Goal: Information Seeking & Learning: Learn about a topic

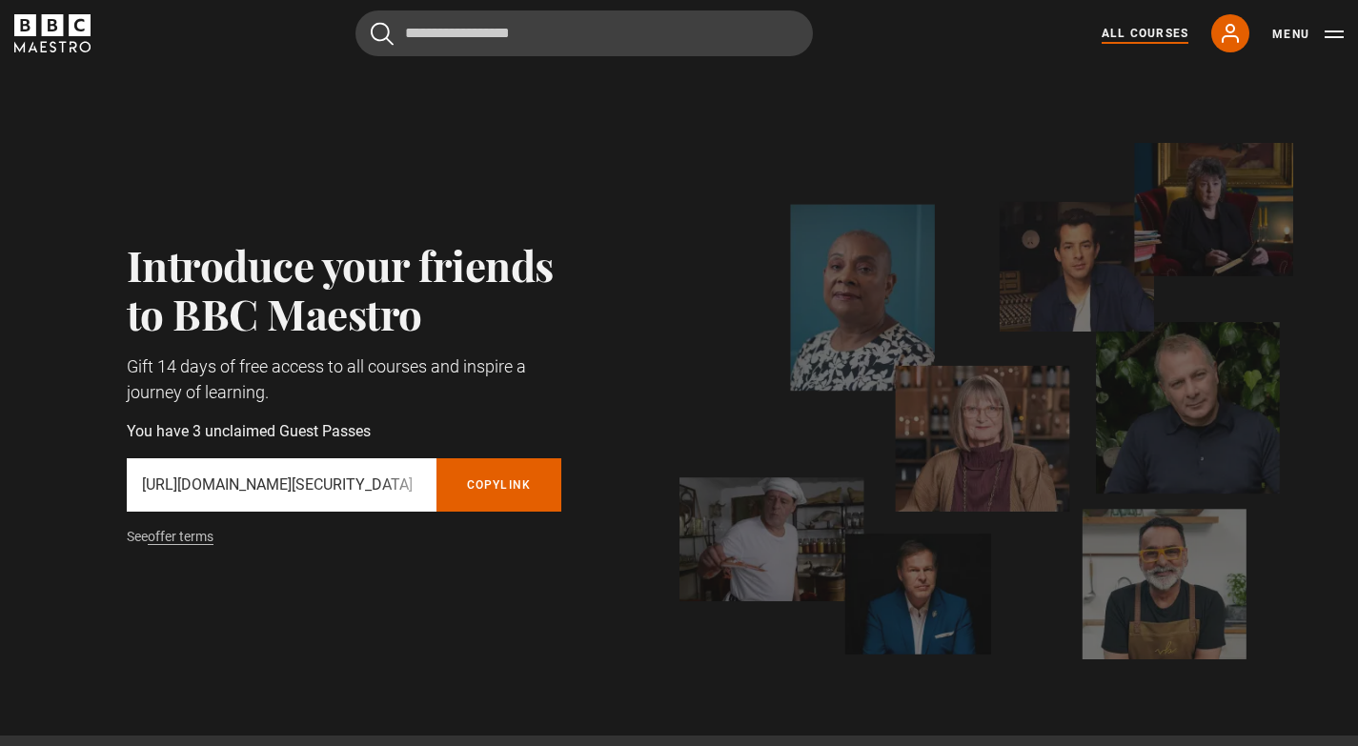
click at [1157, 34] on link "All Courses" at bounding box center [1144, 33] width 87 height 17
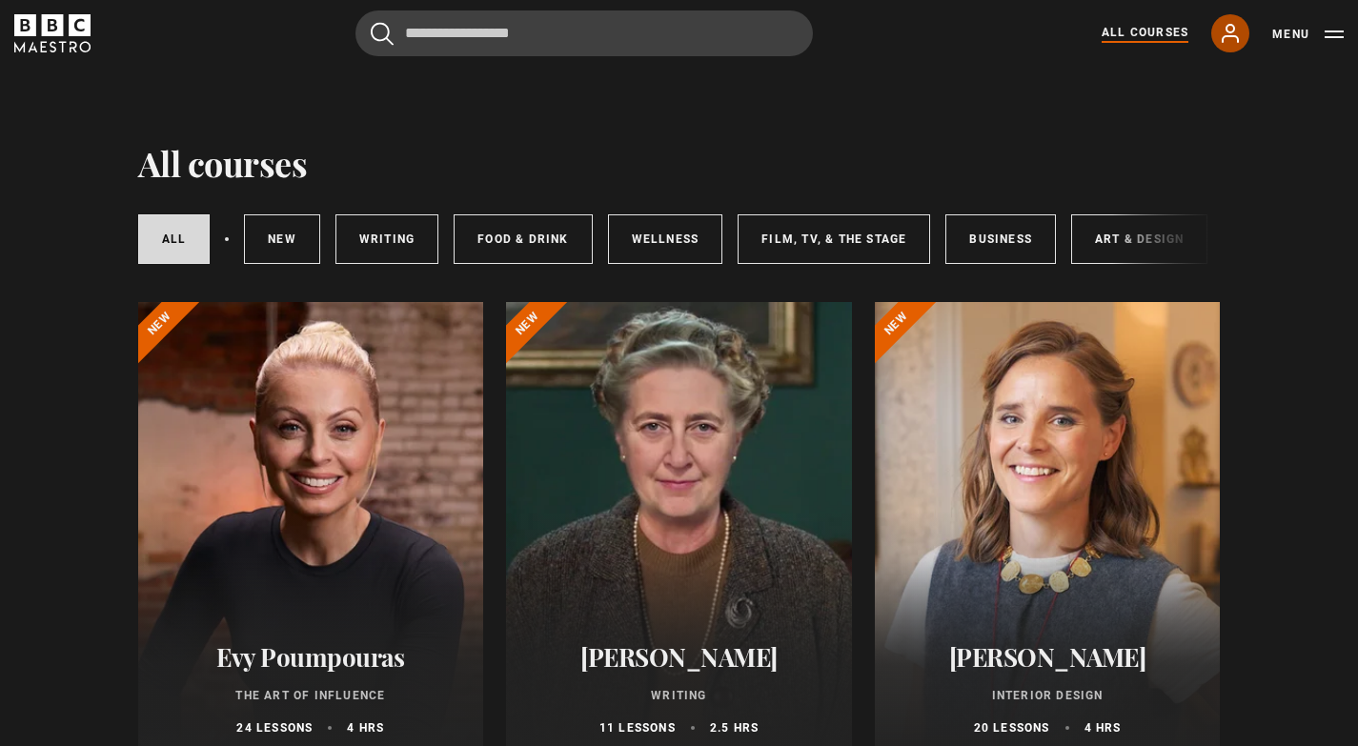
click at [1239, 36] on icon at bounding box center [1230, 33] width 23 height 23
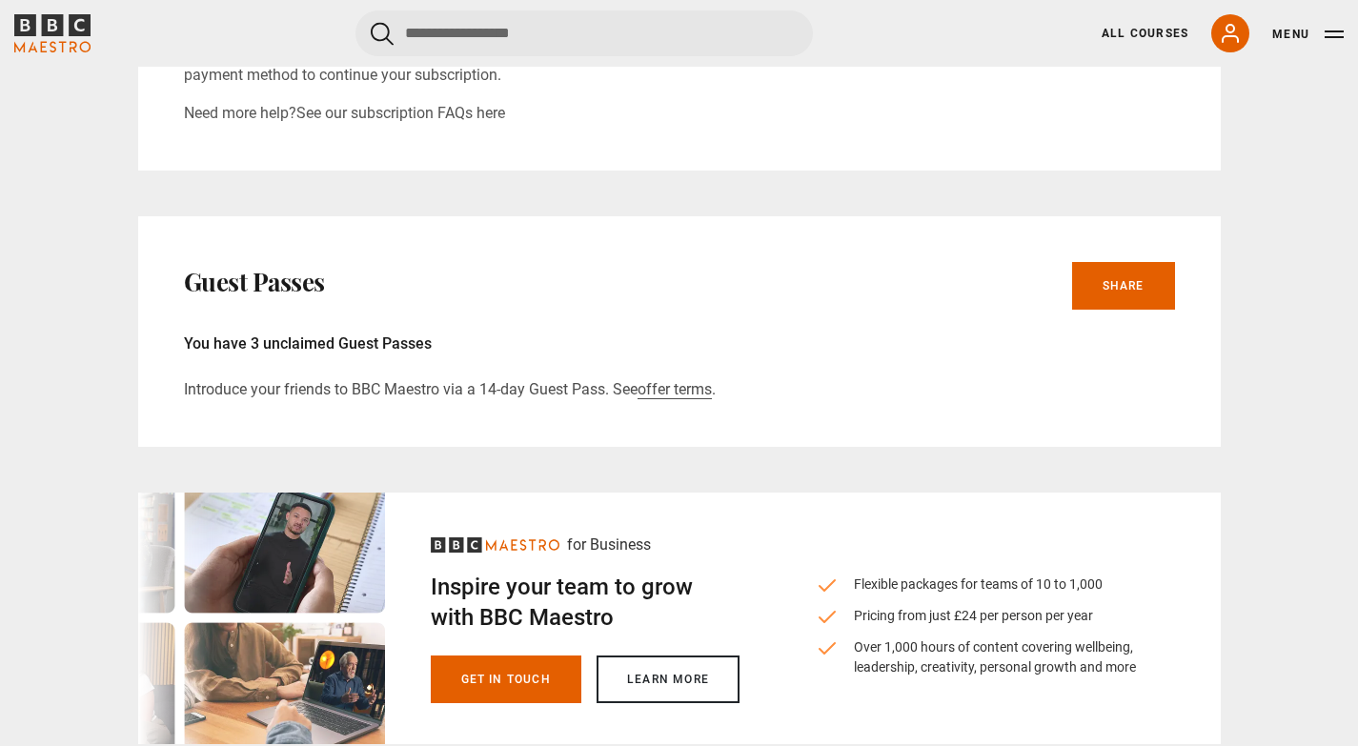
scroll to position [776, 0]
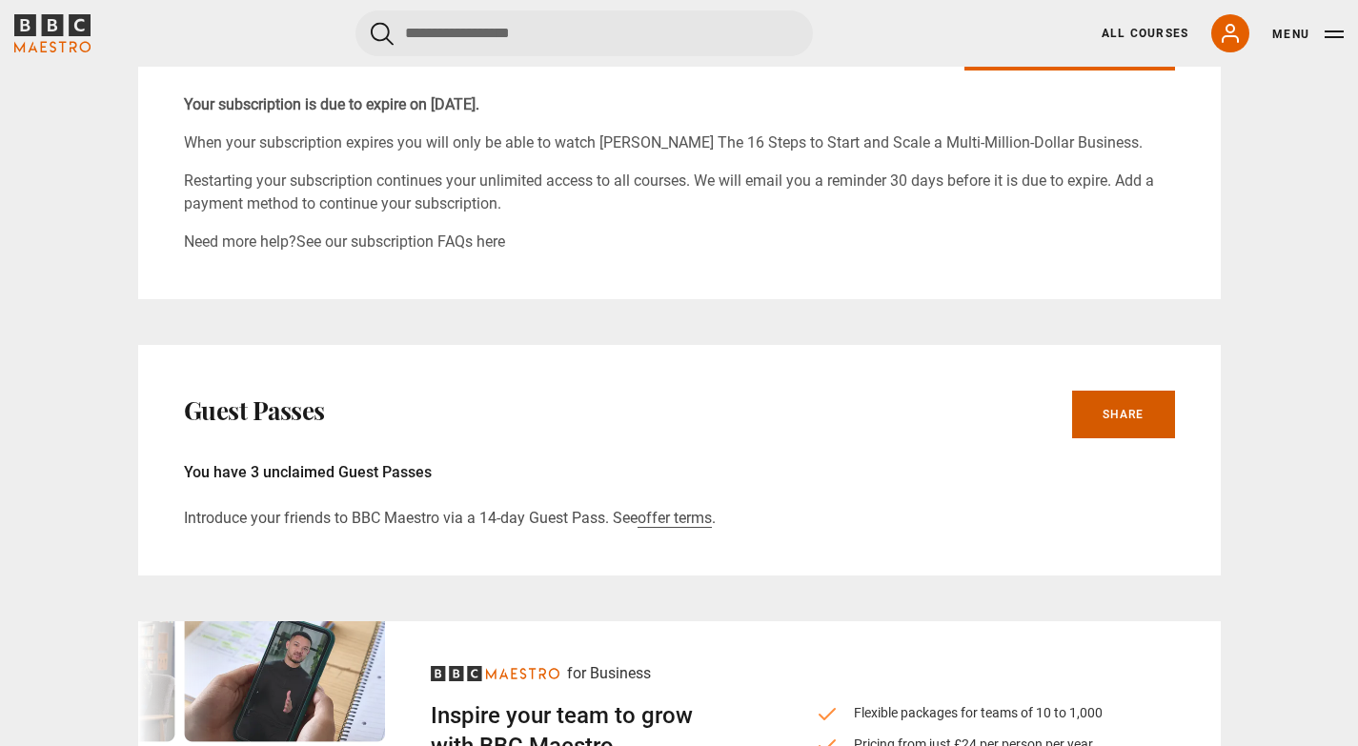
click at [1115, 416] on link "Share" at bounding box center [1123, 415] width 103 height 48
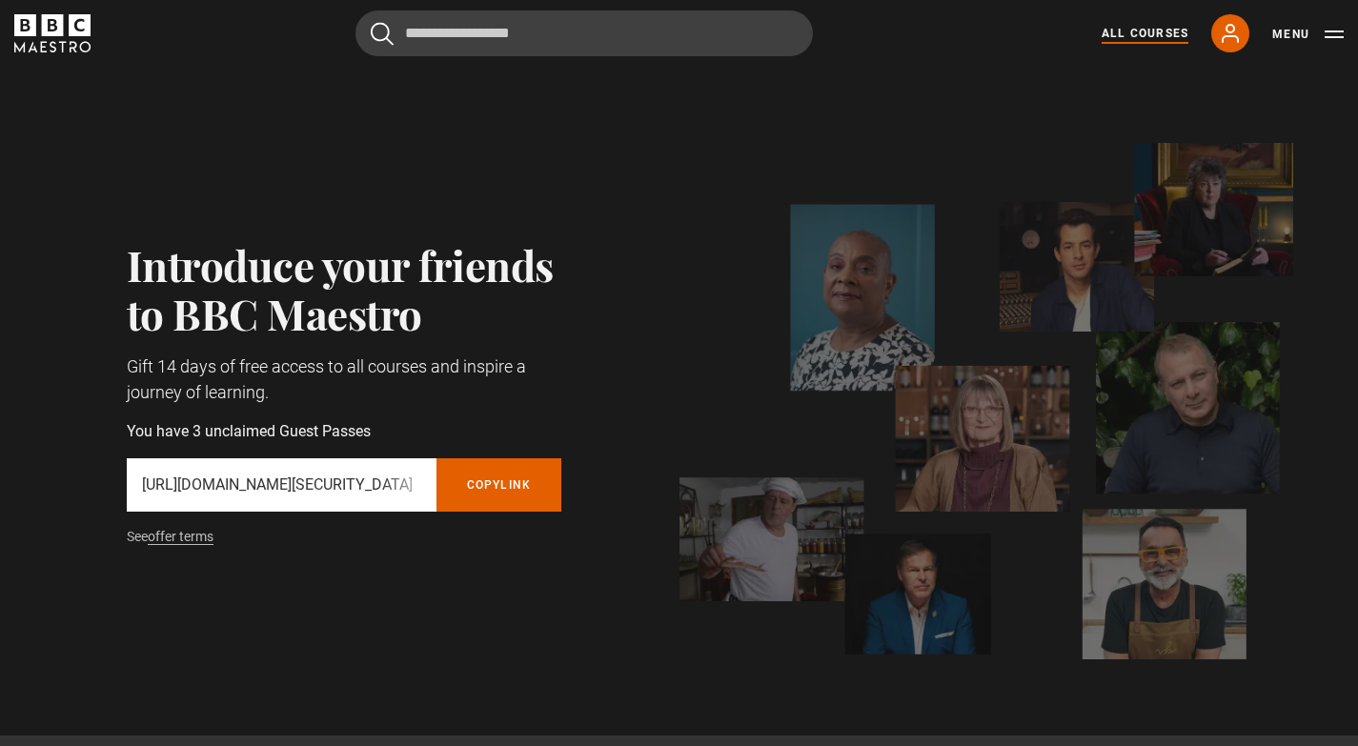
click at [1149, 34] on link "All Courses" at bounding box center [1144, 33] width 87 height 17
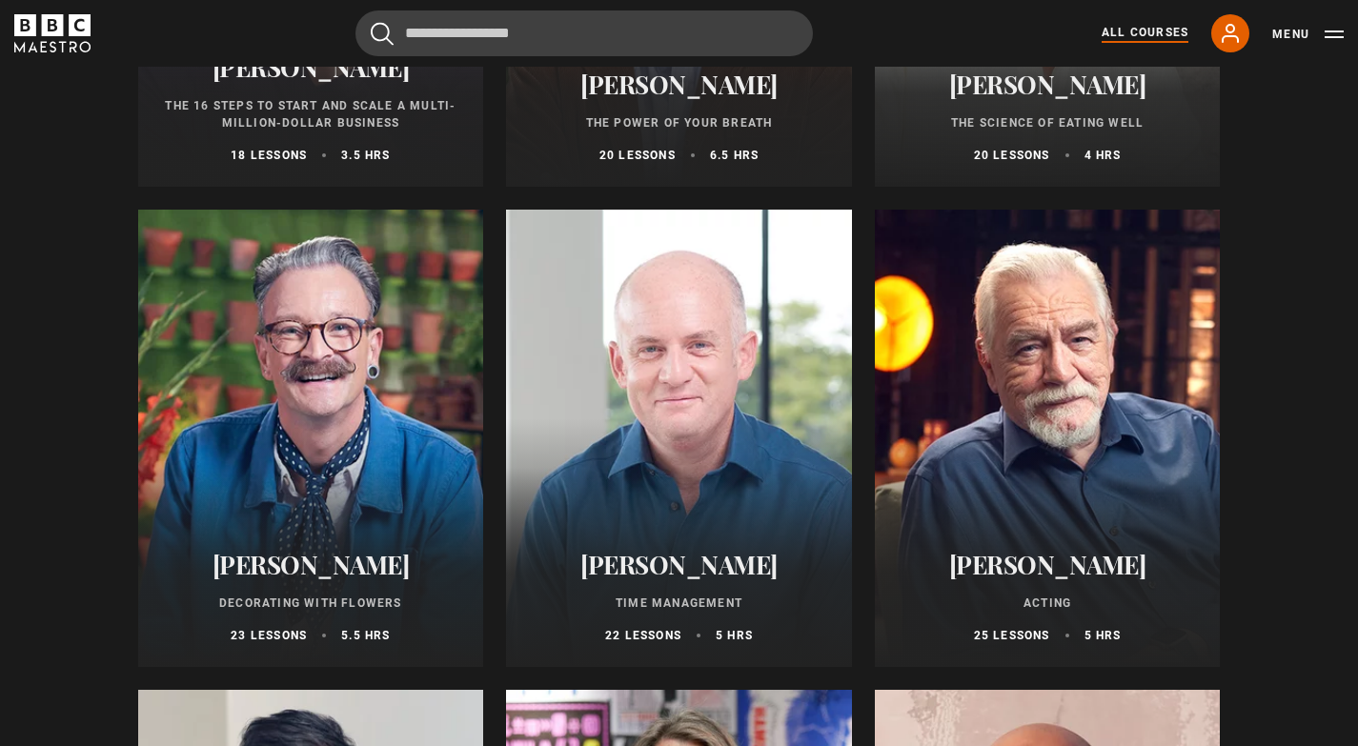
scroll to position [2494, 0]
click at [336, 528] on div at bounding box center [311, 437] width 346 height 457
click at [333, 575] on h2 "[PERSON_NAME]" at bounding box center [311, 564] width 300 height 30
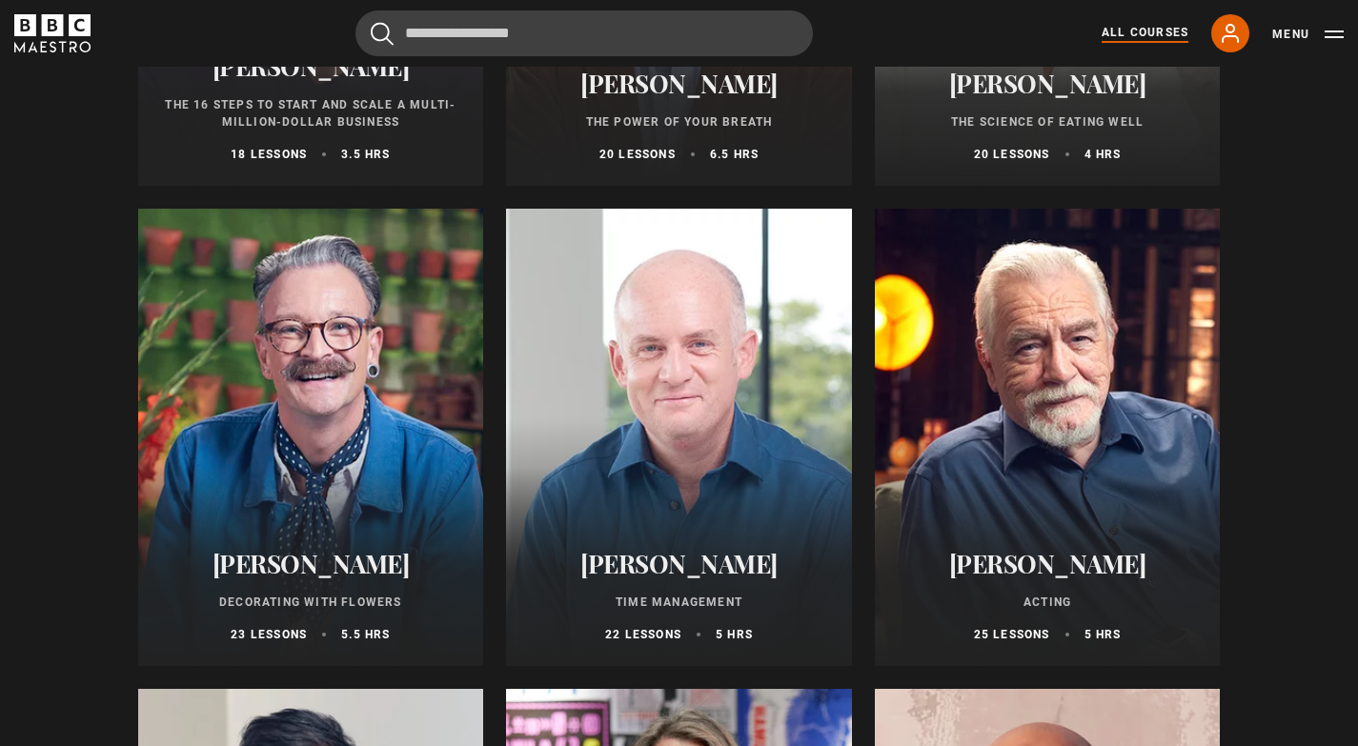
click at [333, 575] on h2 "[PERSON_NAME]" at bounding box center [311, 564] width 300 height 30
click at [332, 601] on div "Simon Lycett Decorating With Flowers 23 lessons 5.5 hrs" at bounding box center [311, 596] width 346 height 140
click at [333, 600] on div "Simon Lycett Decorating With Flowers 23 lessons 5.5 hrs" at bounding box center [311, 596] width 346 height 140
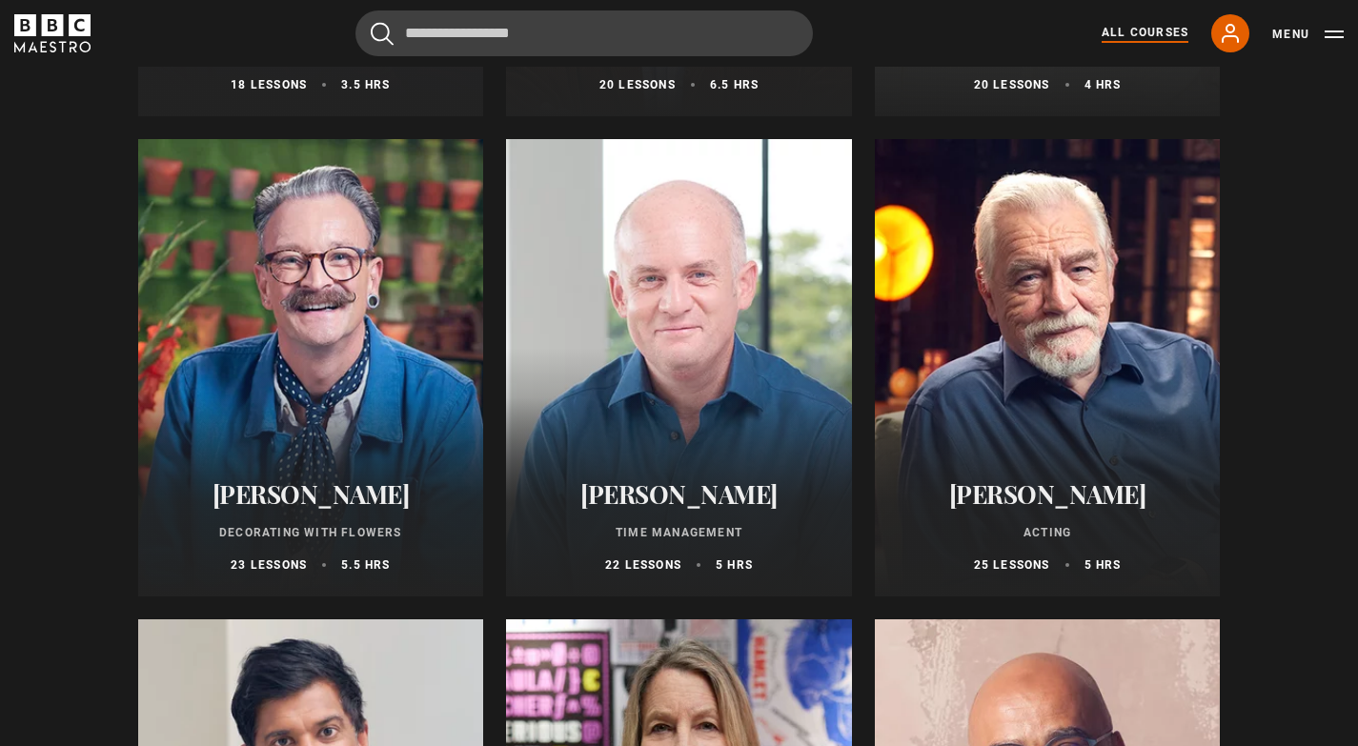
scroll to position [2540, 0]
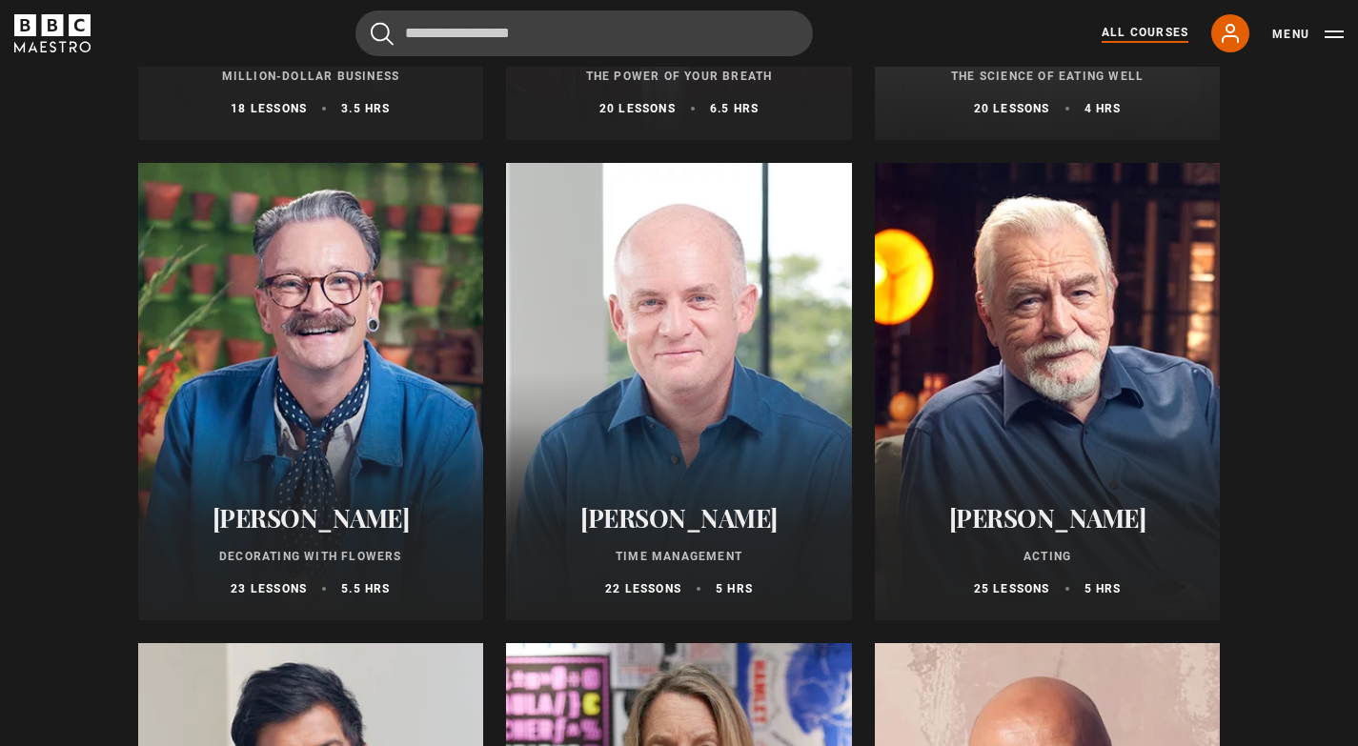
click at [314, 531] on h2 "[PERSON_NAME]" at bounding box center [311, 518] width 300 height 30
click at [314, 530] on h2 "[PERSON_NAME]" at bounding box center [311, 518] width 300 height 30
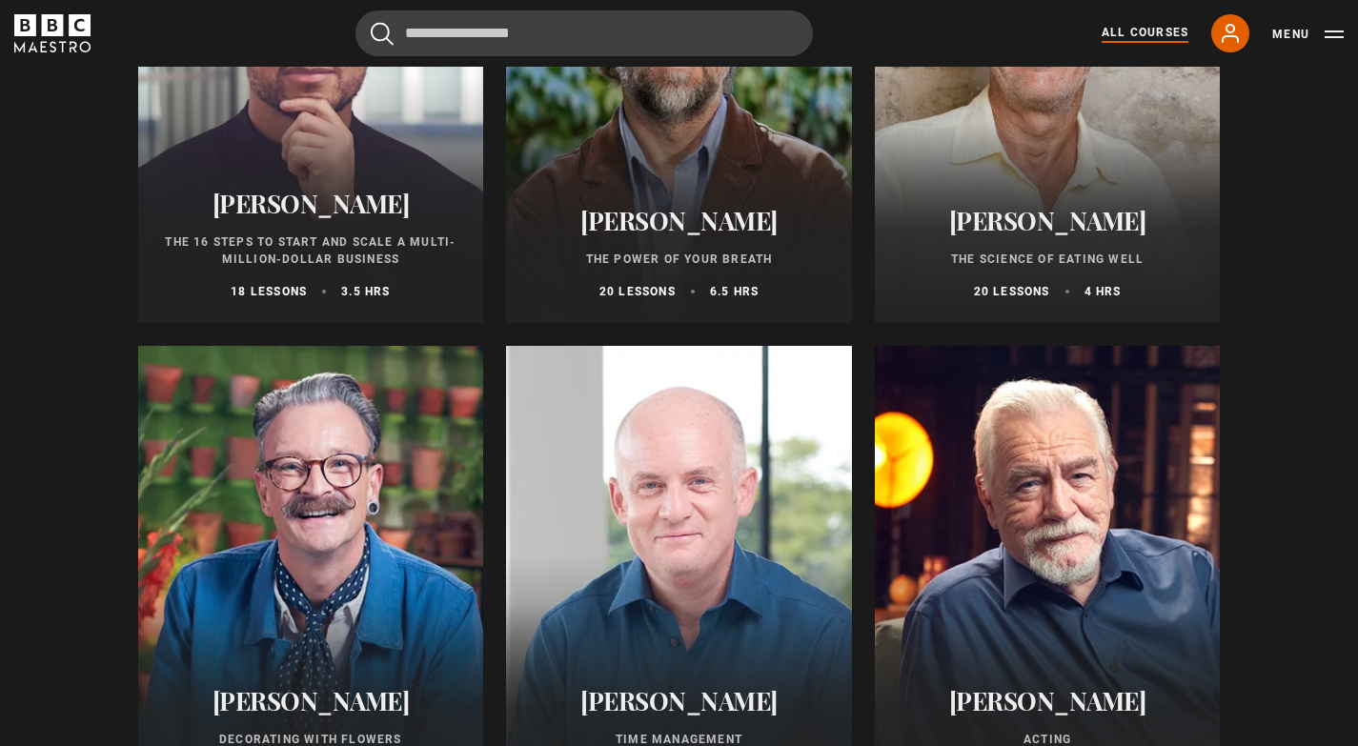
scroll to position [2359, 0]
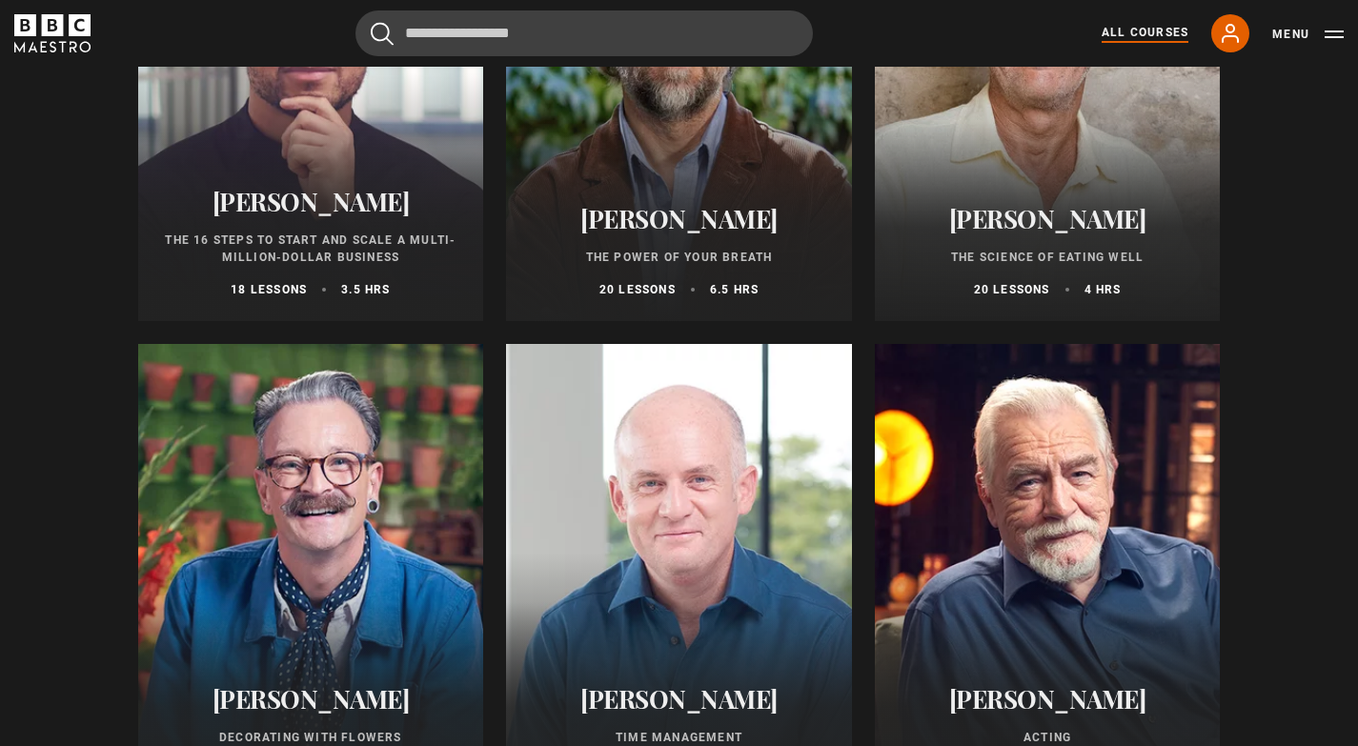
click at [319, 515] on div at bounding box center [311, 572] width 346 height 457
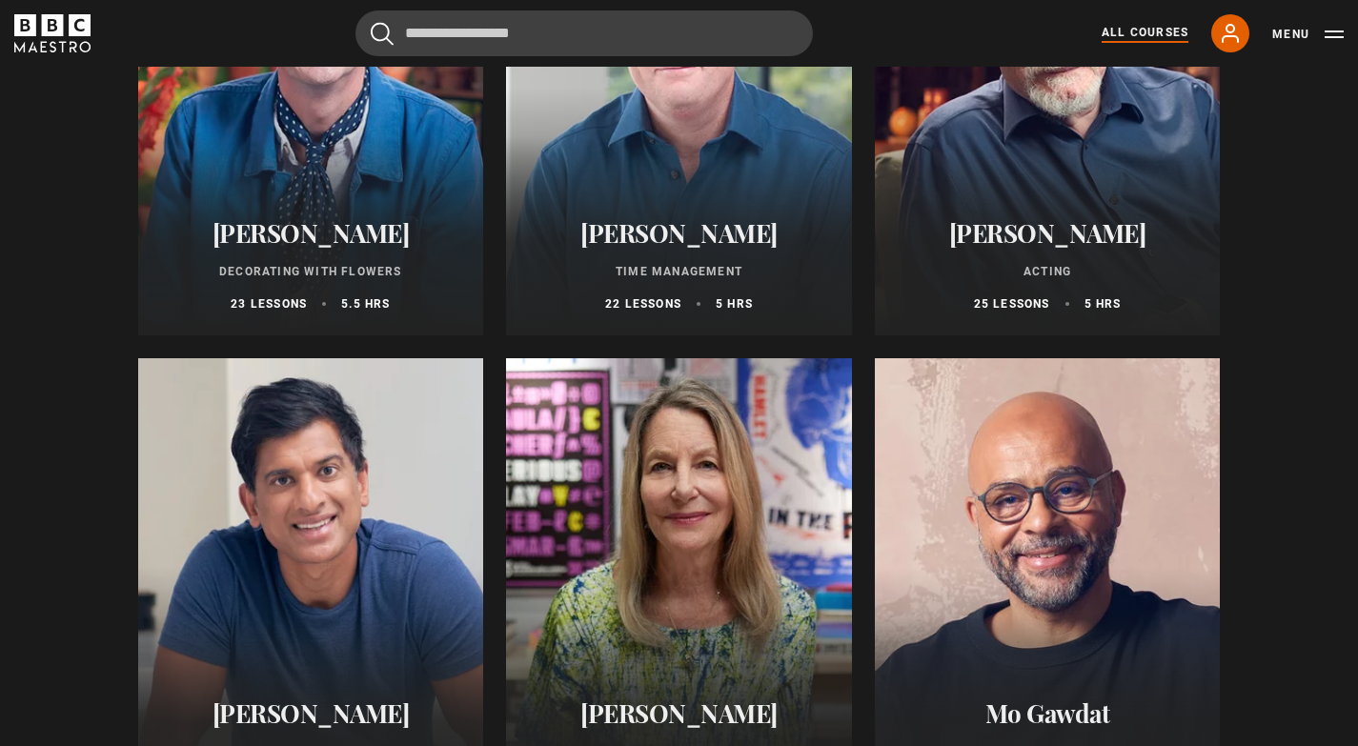
scroll to position [2799, 0]
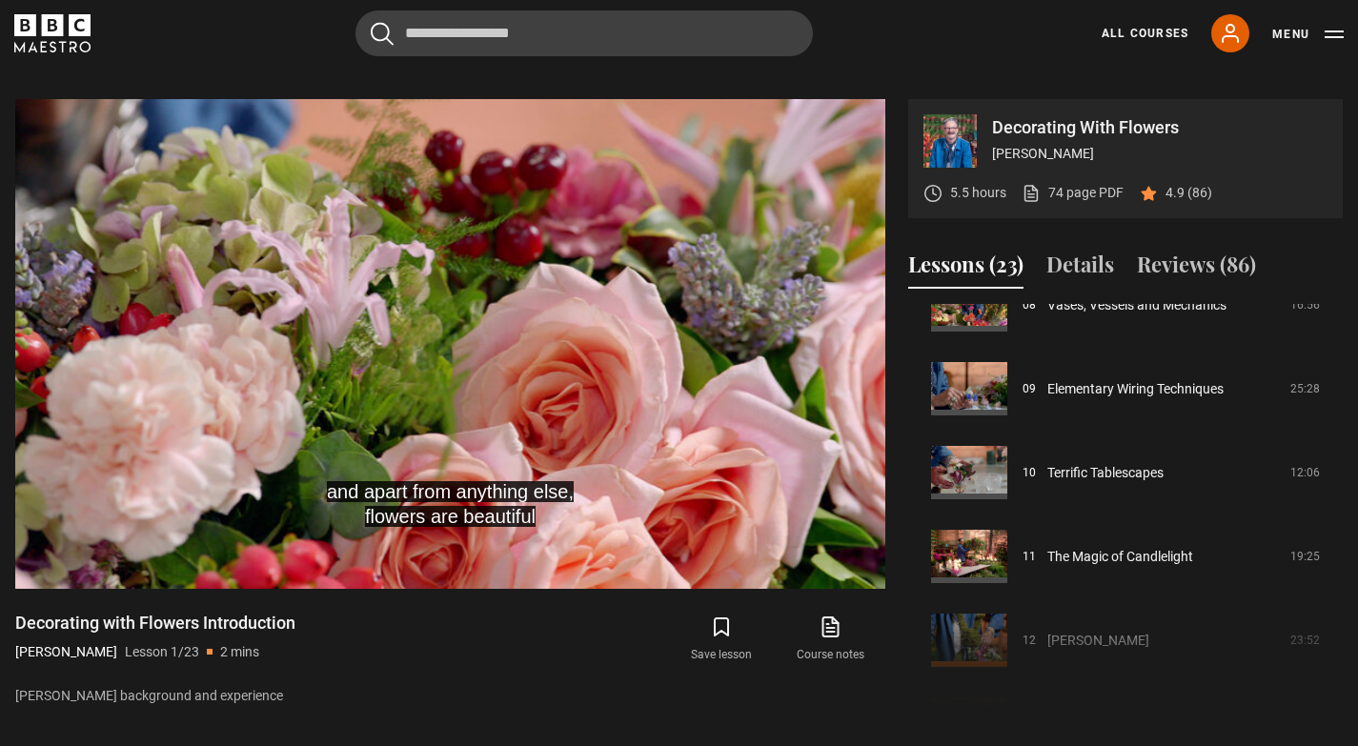
scroll to position [683, 0]
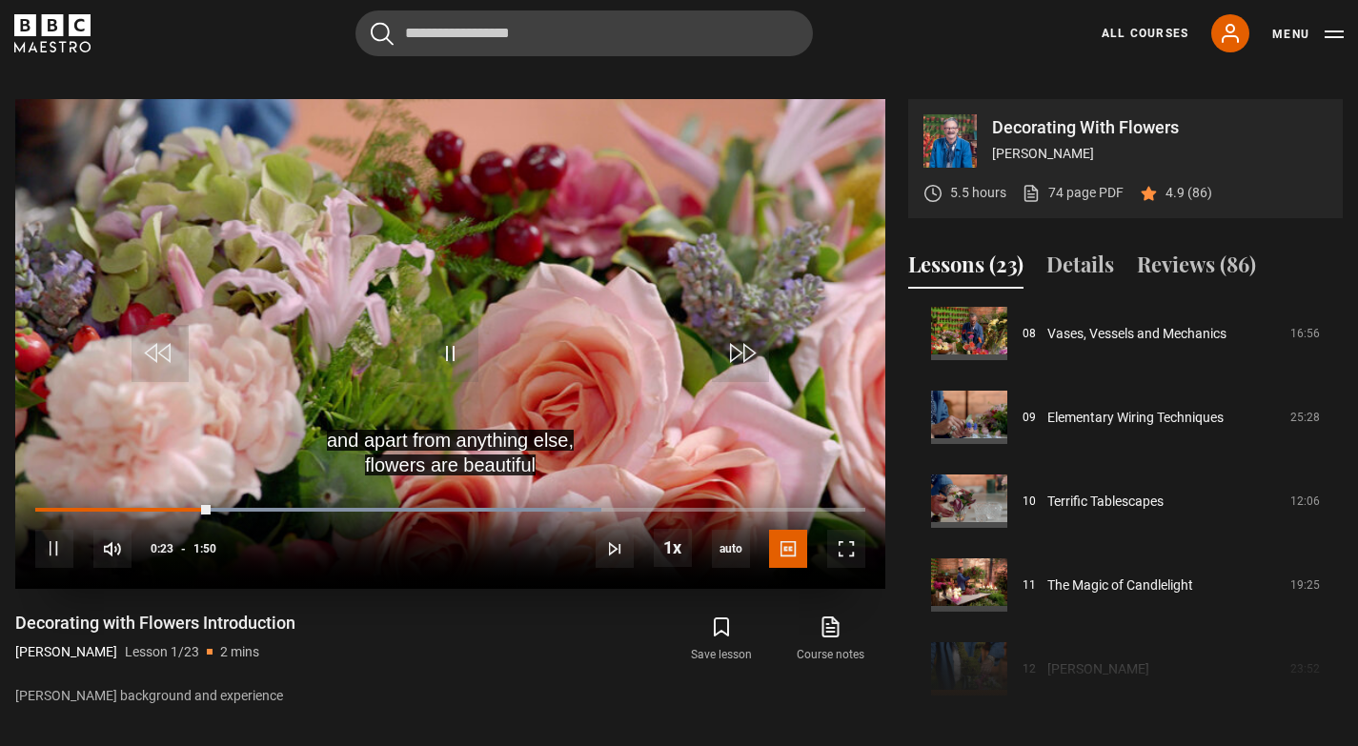
click at [379, 335] on video "Video Player" at bounding box center [450, 344] width 870 height 490
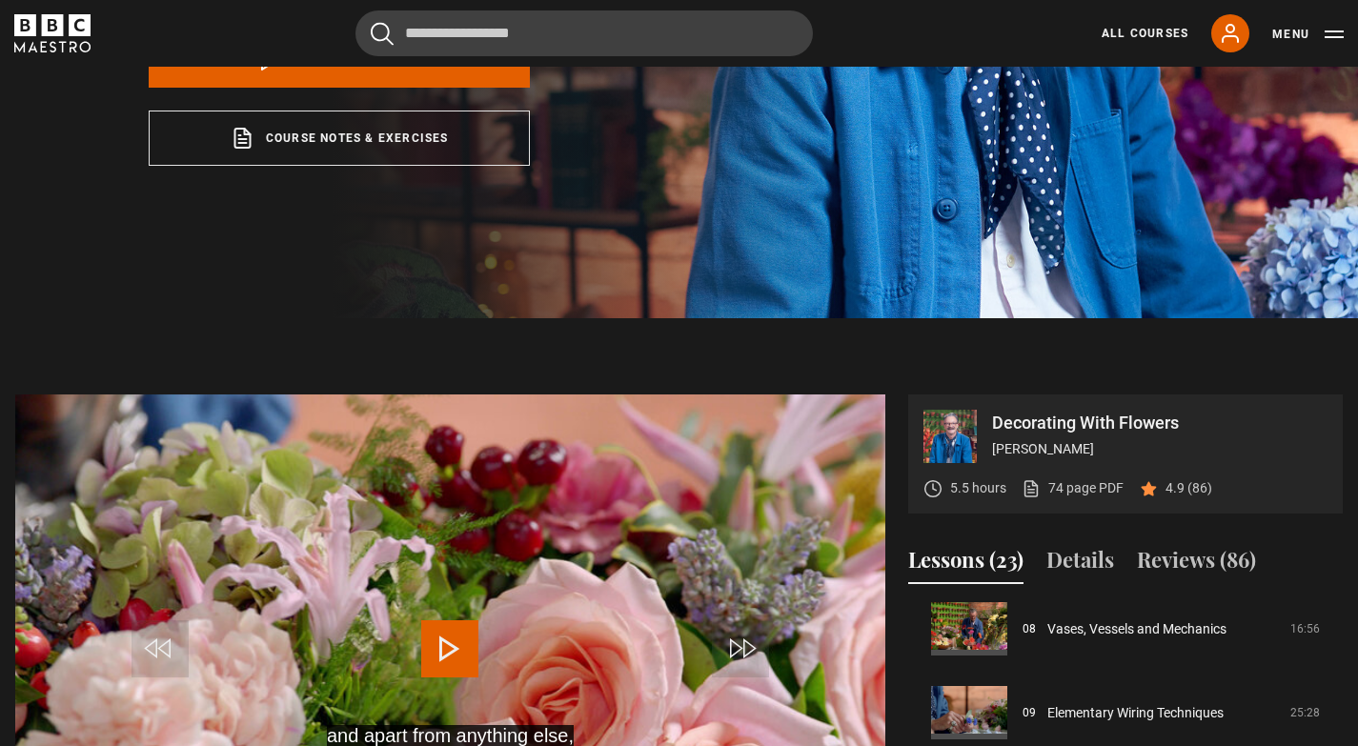
scroll to position [0, 0]
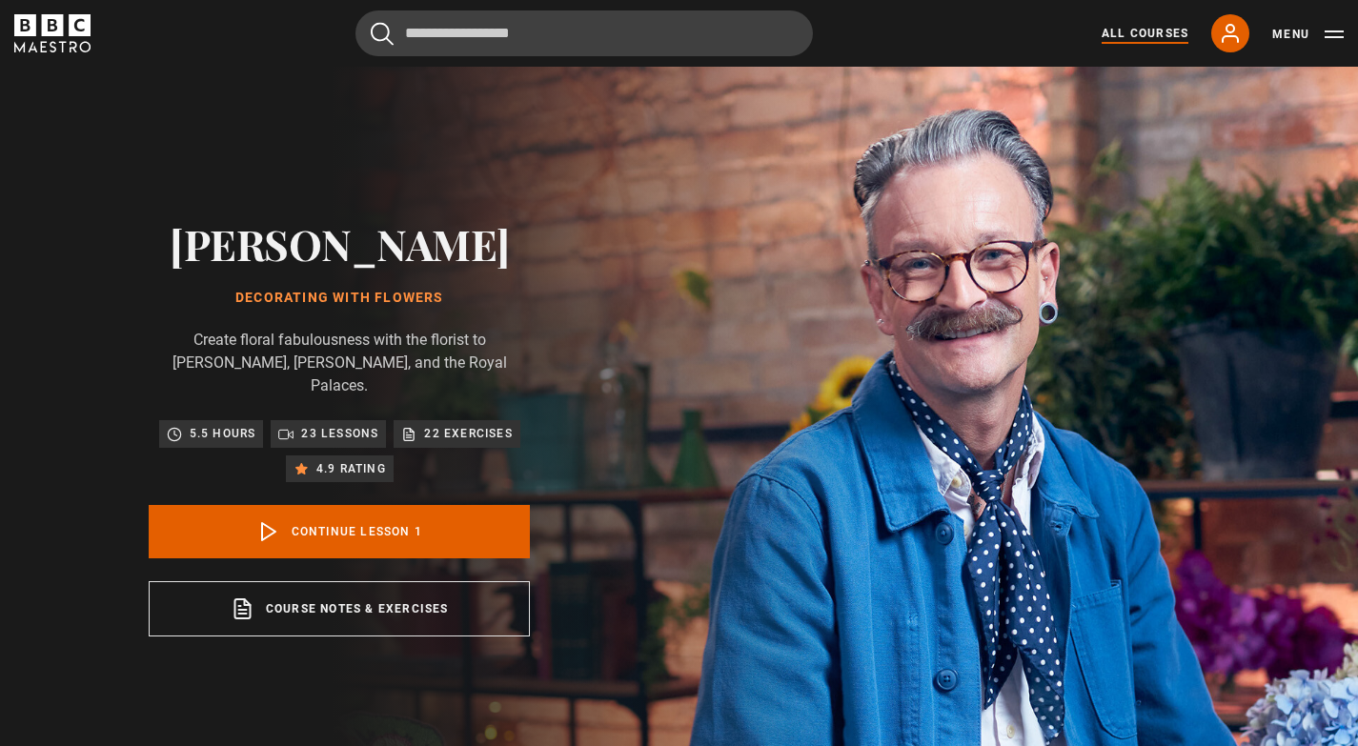
click at [1128, 30] on link "All Courses" at bounding box center [1144, 33] width 87 height 17
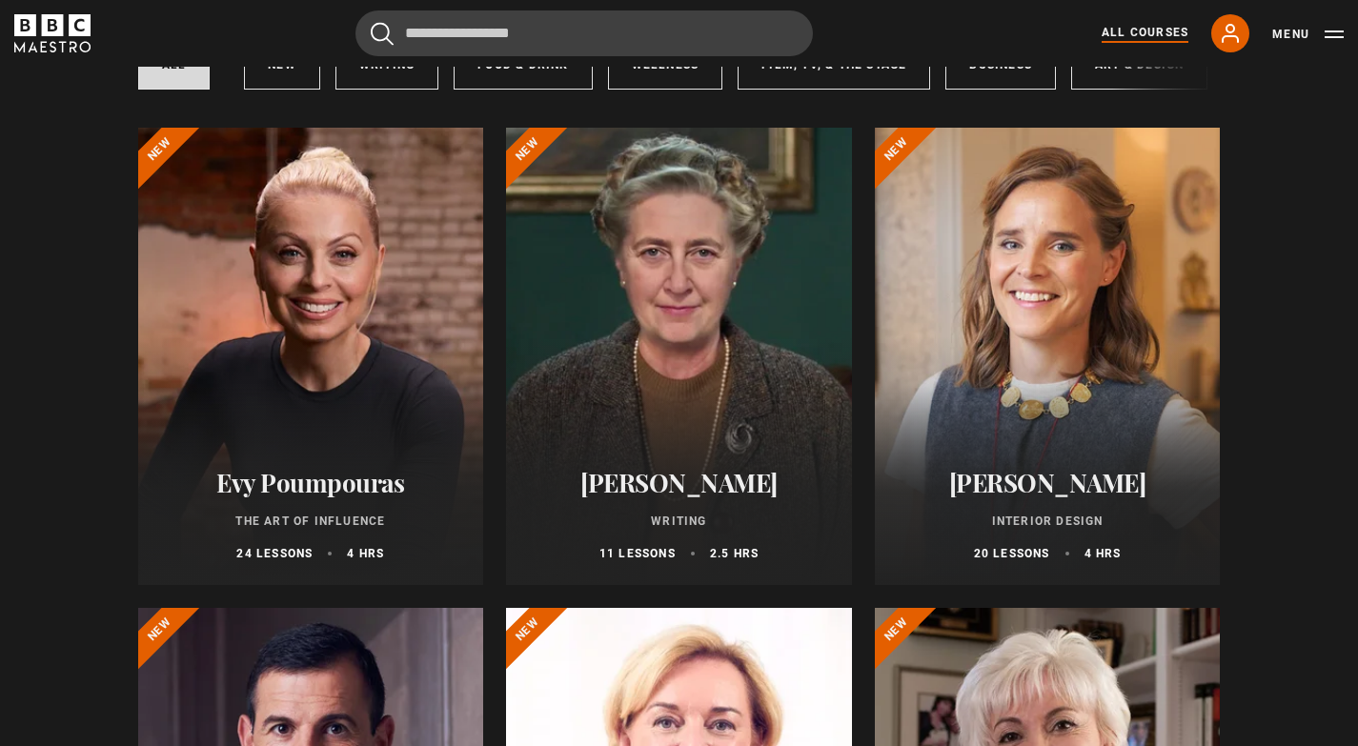
scroll to position [186, 0]
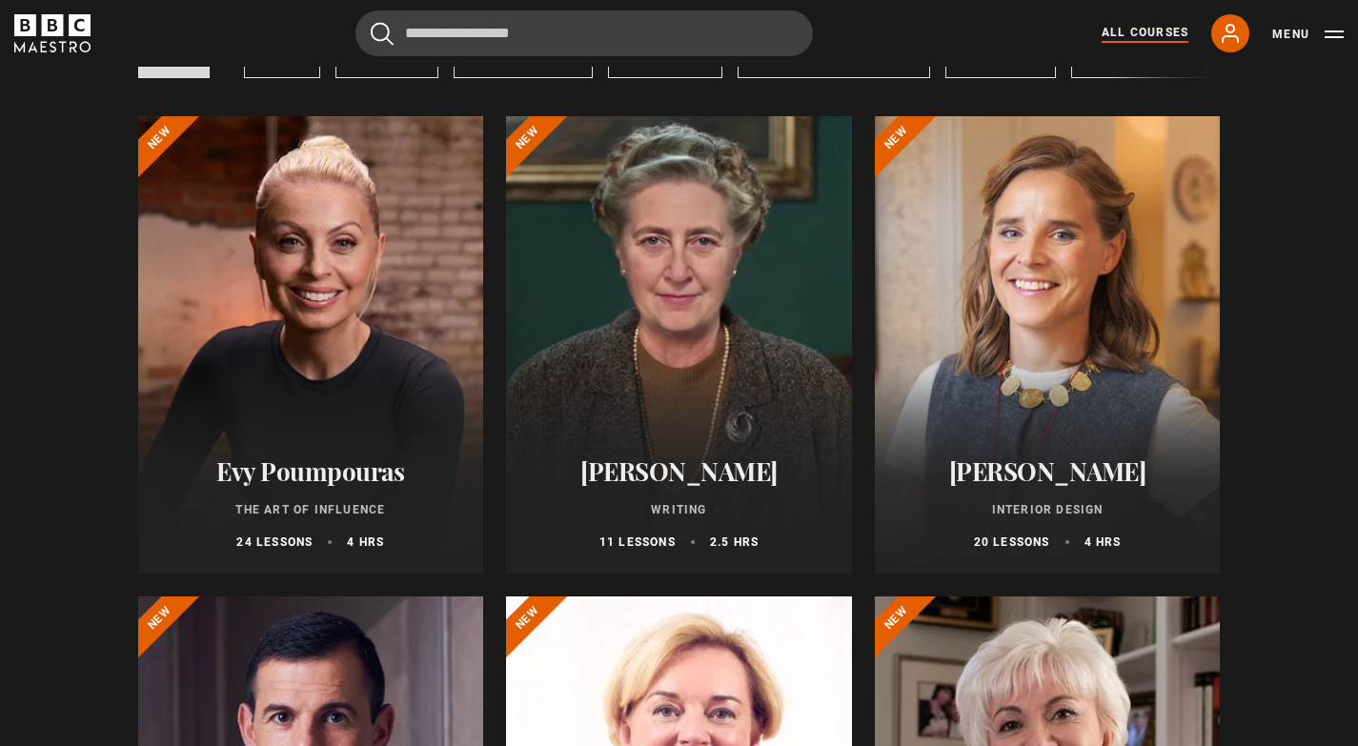
click at [1054, 380] on div at bounding box center [1048, 344] width 346 height 457
click at [1051, 485] on h2 "[PERSON_NAME]" at bounding box center [1048, 471] width 300 height 30
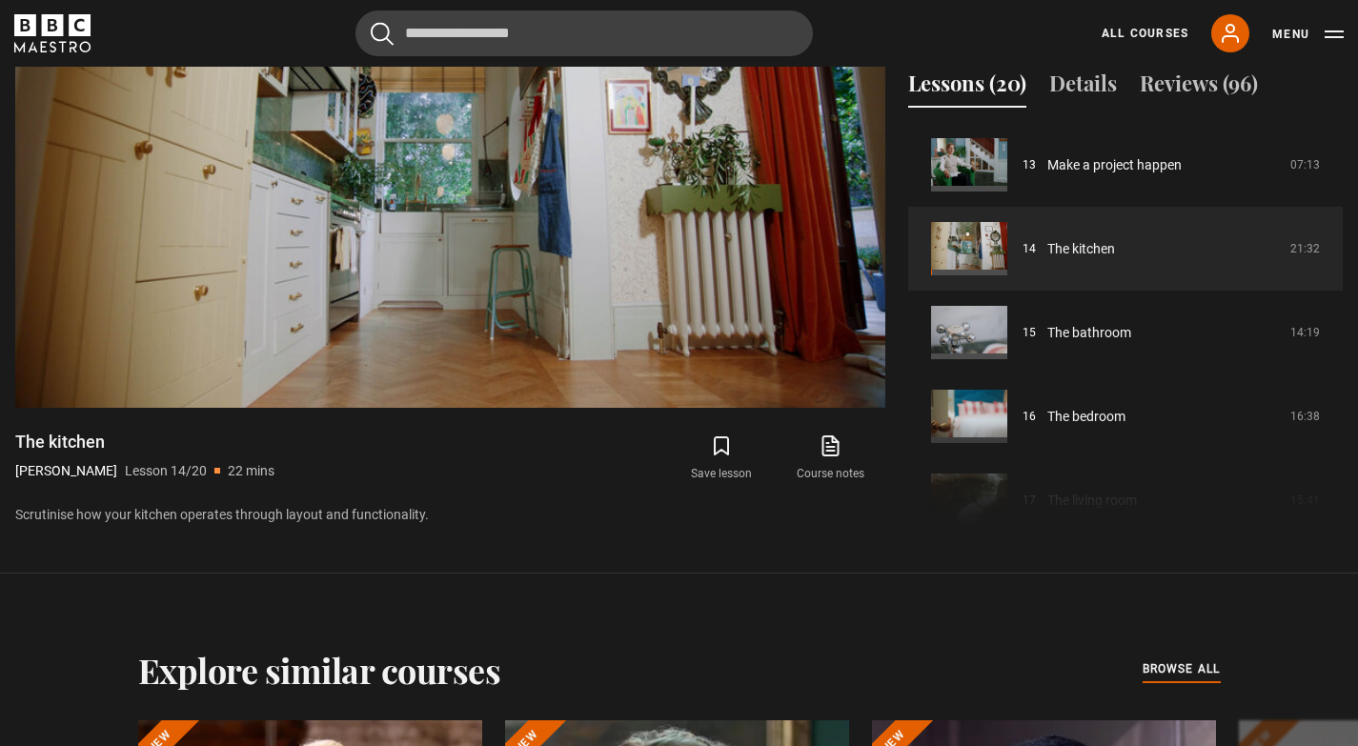
drag, startPoint x: 1335, startPoint y: 441, endPoint x: 1336, endPoint y: 463, distance: 21.9
click at [1336, 463] on div "Course trailer 01 Introduction 05:09 02 Find your expression 10:44 03 Use contr…" at bounding box center [1125, 329] width 434 height 412
drag, startPoint x: 1336, startPoint y: 451, endPoint x: 1335, endPoint y: 467, distance: 16.2
click at [1335, 467] on div "Course trailer 01 Introduction 05:09 02 Find your expression 10:44 03 Use contr…" at bounding box center [1125, 329] width 434 height 412
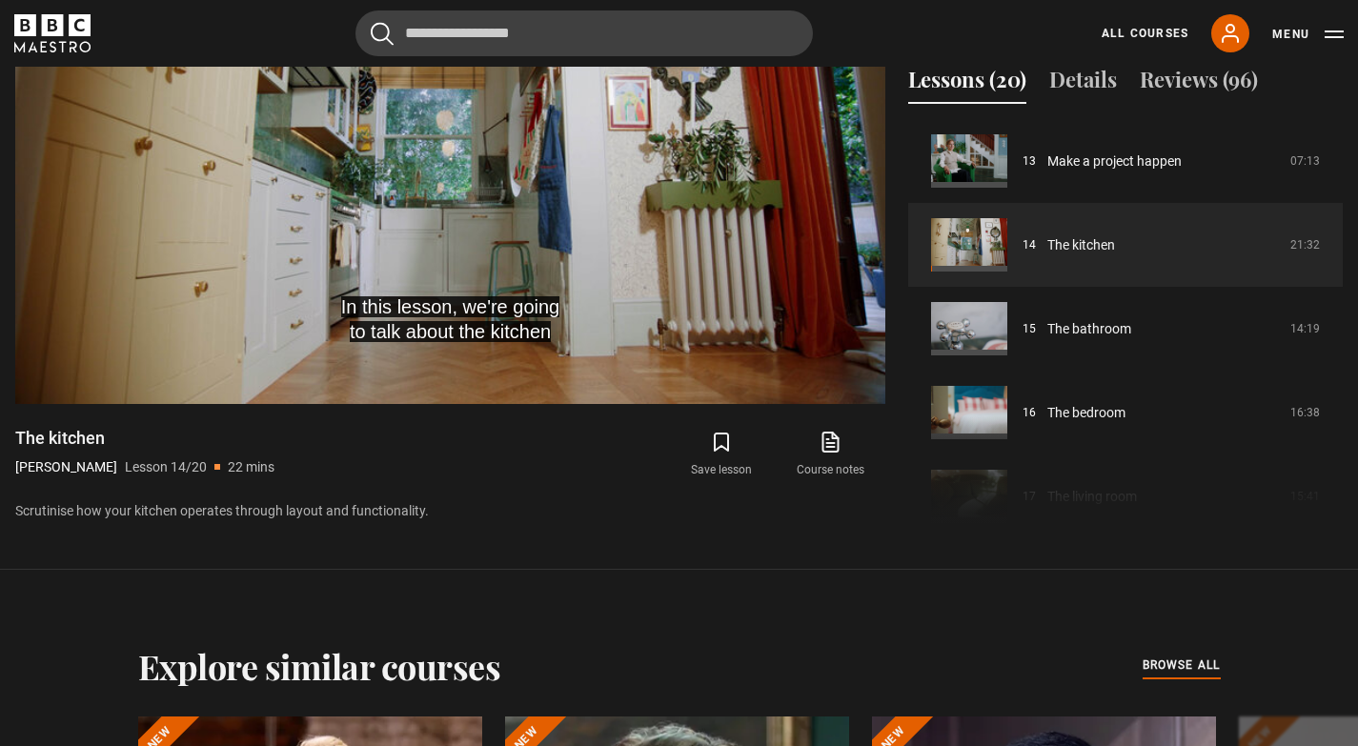
drag, startPoint x: 1333, startPoint y: 432, endPoint x: 1333, endPoint y: 448, distance: 16.2
click at [1333, 448] on div "Course trailer 01 Introduction 05:09 02 Find your expression 10:44 03 Use contr…" at bounding box center [1125, 325] width 434 height 412
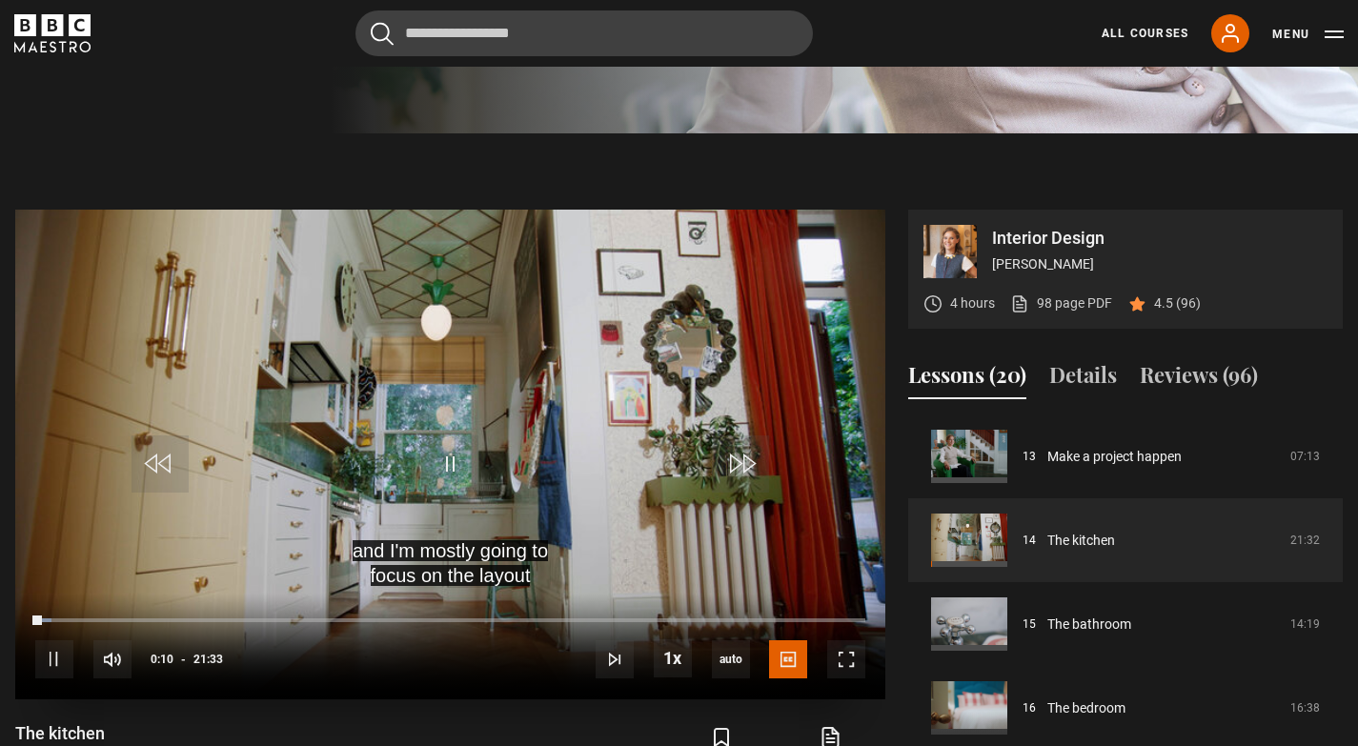
scroll to position [732, 0]
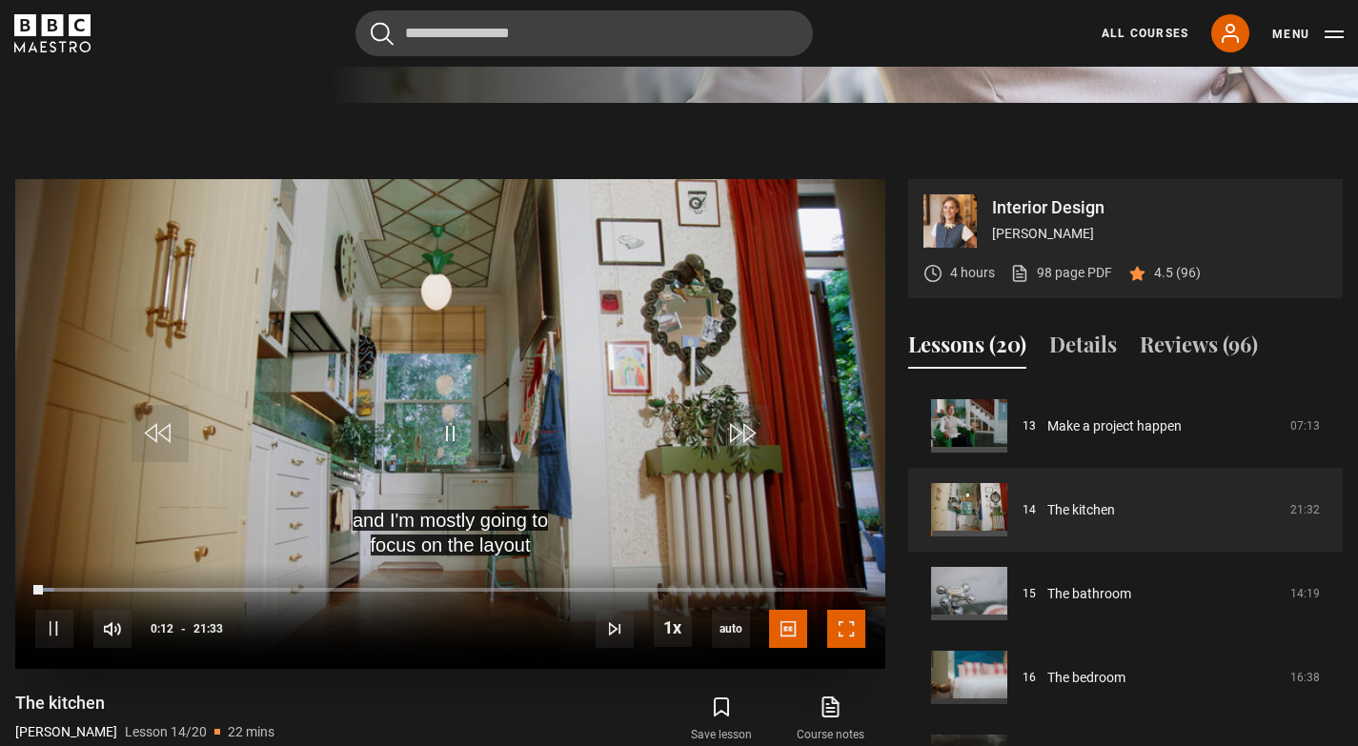
click at [857, 626] on span "Video Player" at bounding box center [846, 629] width 38 height 38
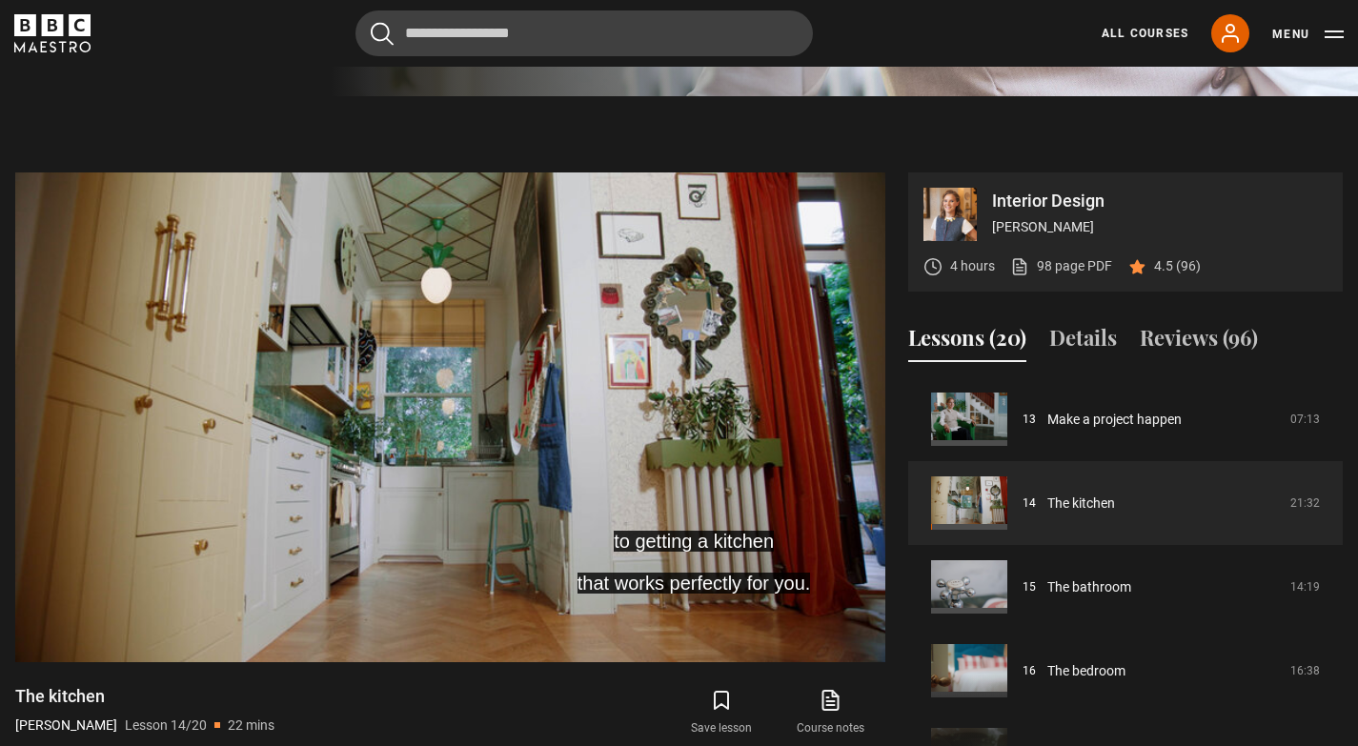
scroll to position [739, 0]
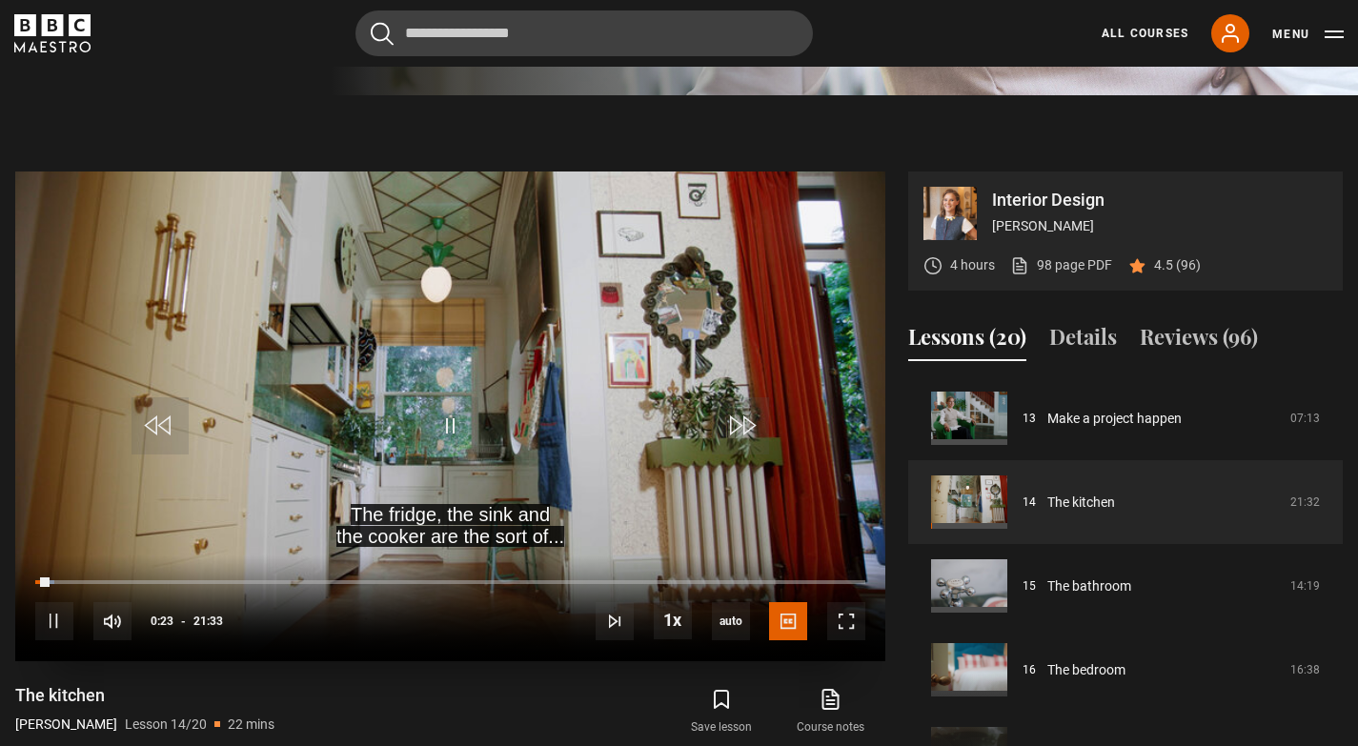
click at [742, 465] on video "Video Player" at bounding box center [450, 417] width 870 height 490
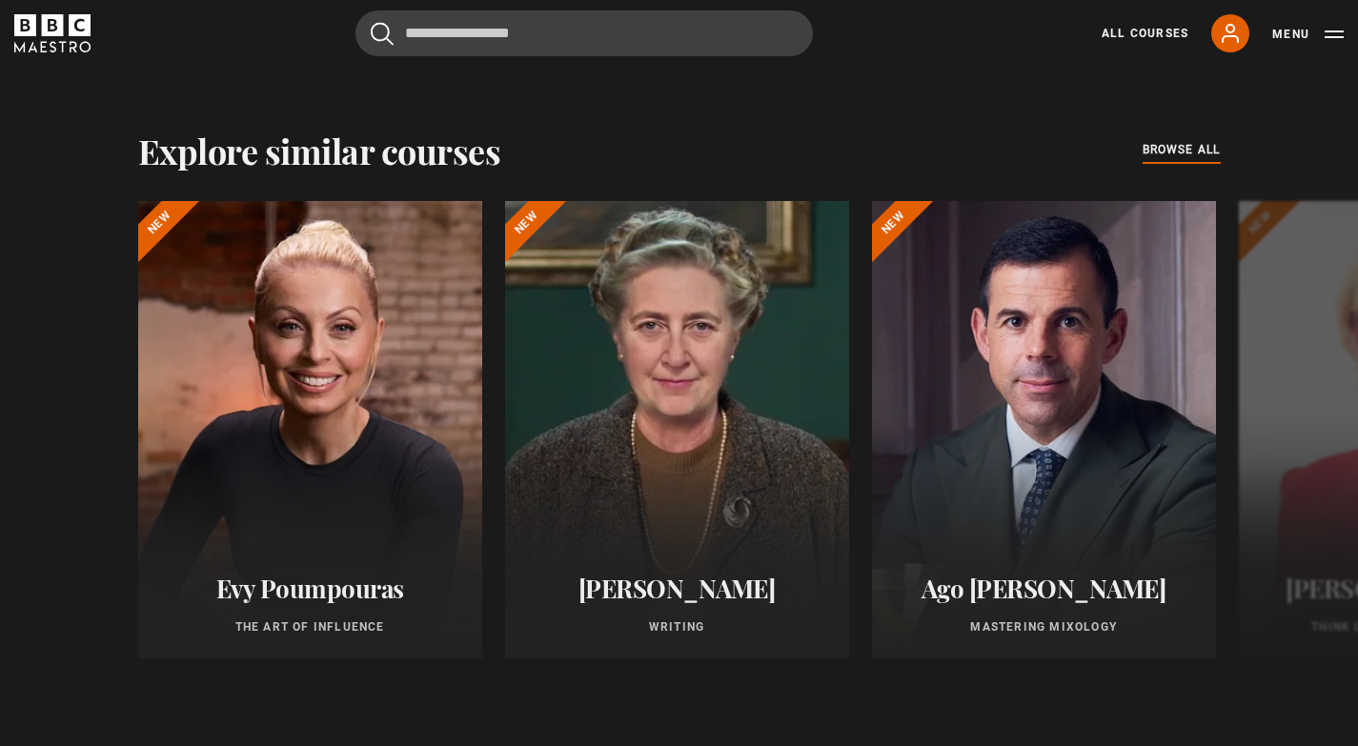
scroll to position [1513, 0]
click at [1301, 427] on button "Next" at bounding box center [1300, 433] width 48 height 48
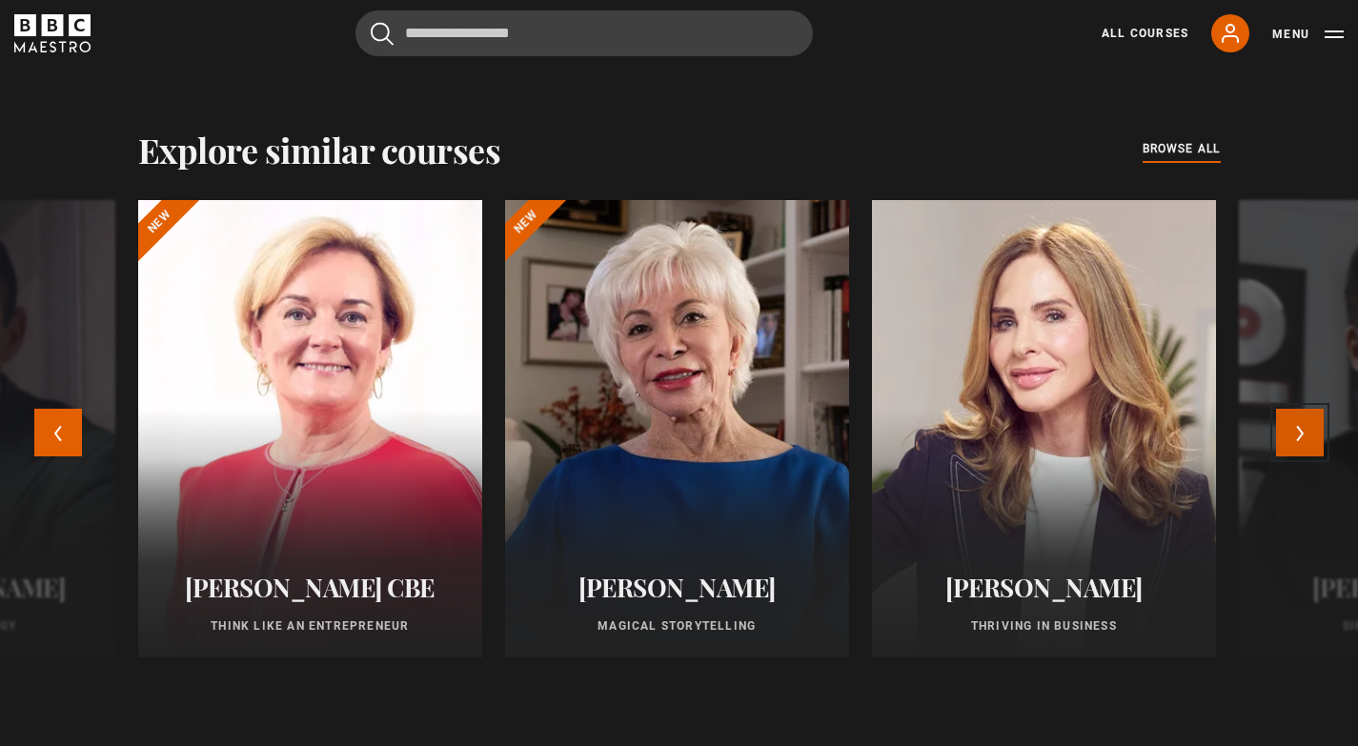
click at [1301, 427] on button "Next" at bounding box center [1300, 433] width 48 height 48
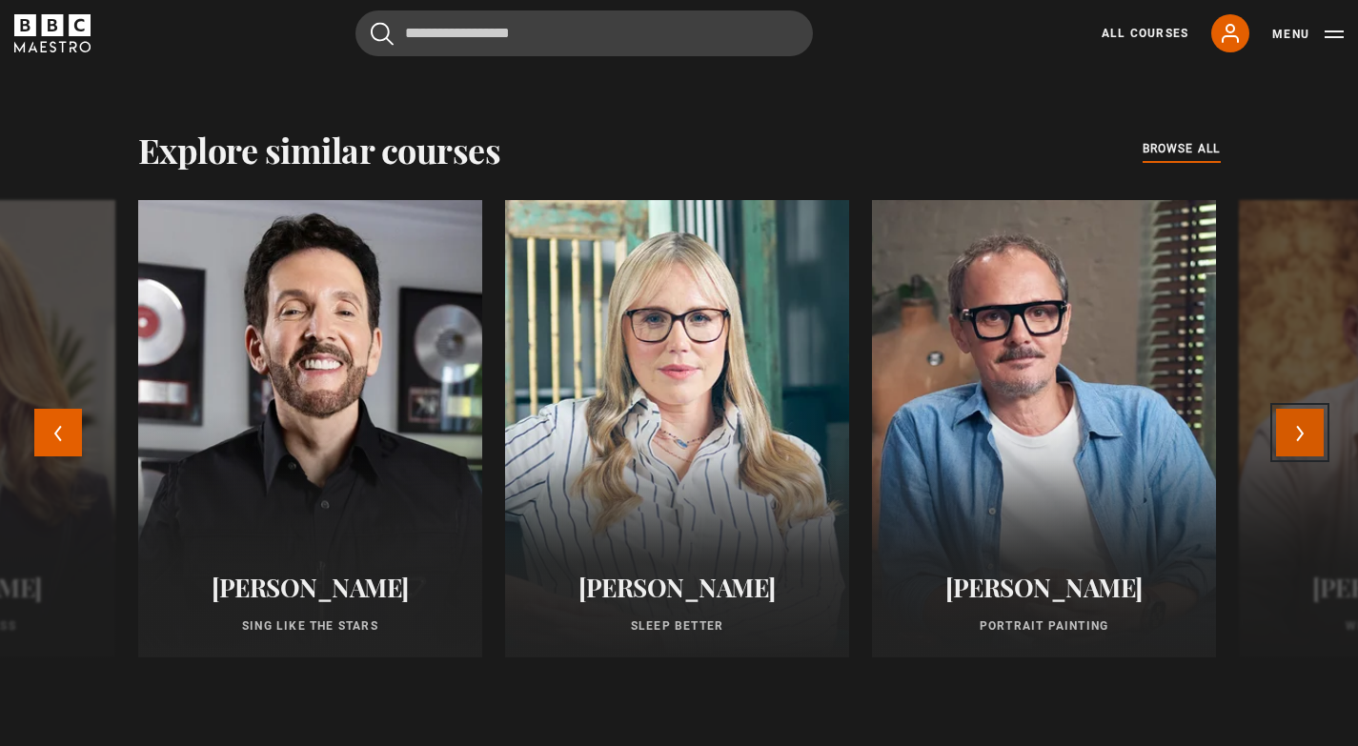
click at [1302, 427] on button "Next" at bounding box center [1300, 433] width 48 height 48
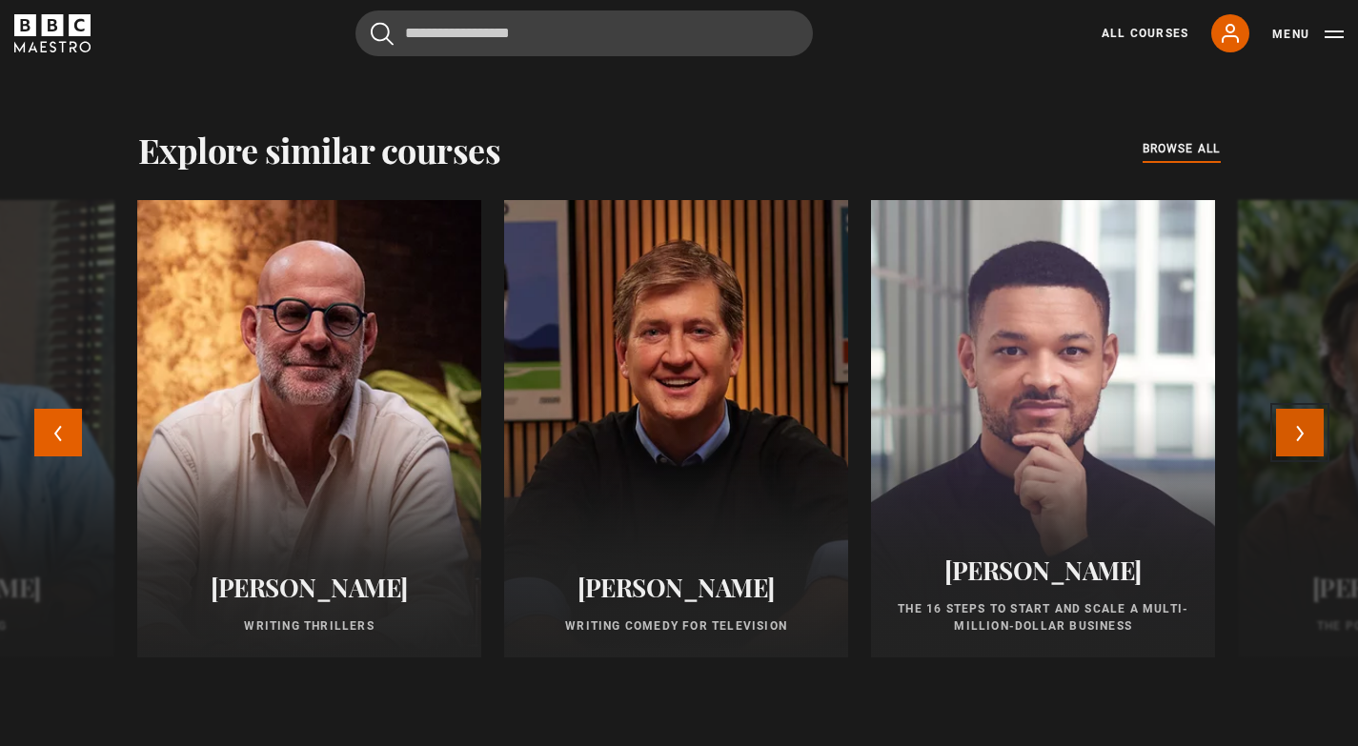
click at [1302, 427] on button "Next" at bounding box center [1300, 433] width 48 height 48
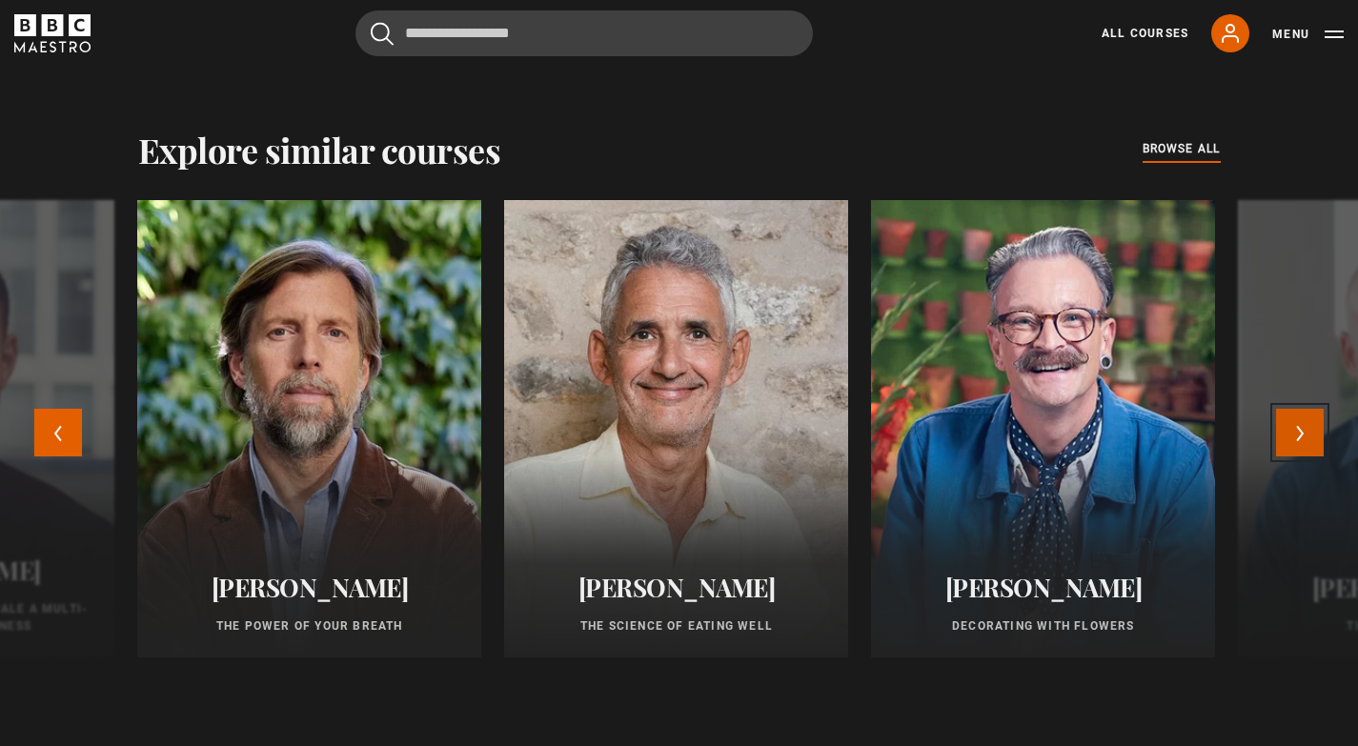
click at [1302, 427] on button "Next" at bounding box center [1300, 433] width 48 height 48
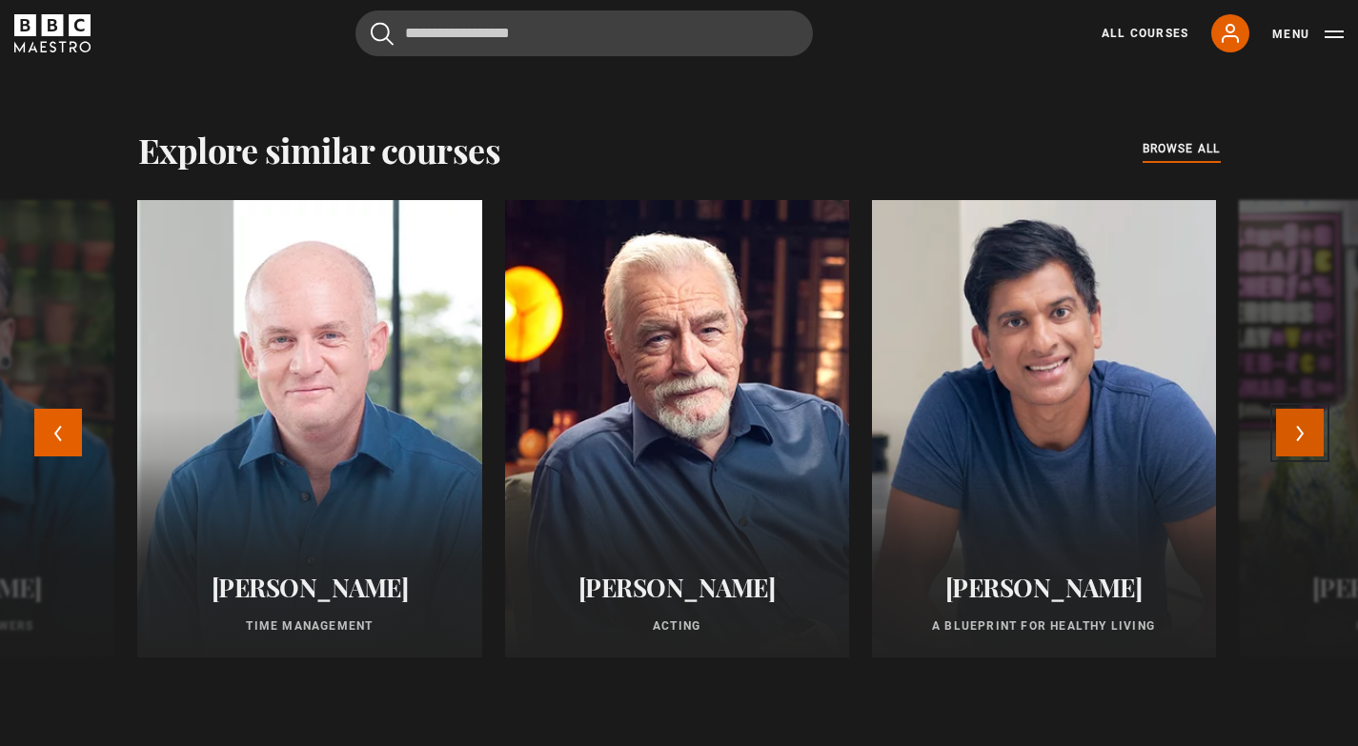
click at [1302, 427] on button "Next" at bounding box center [1300, 433] width 48 height 48
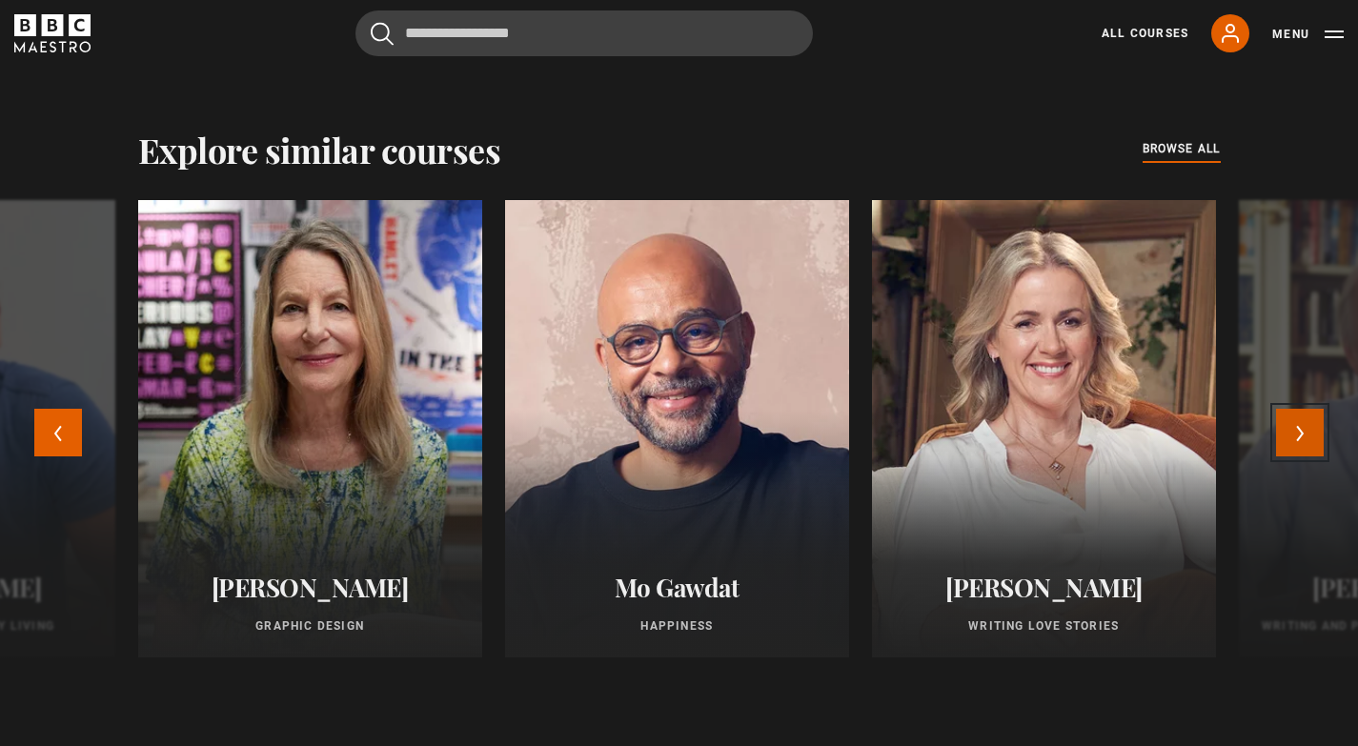
click at [1302, 427] on button "Next" at bounding box center [1300, 433] width 48 height 48
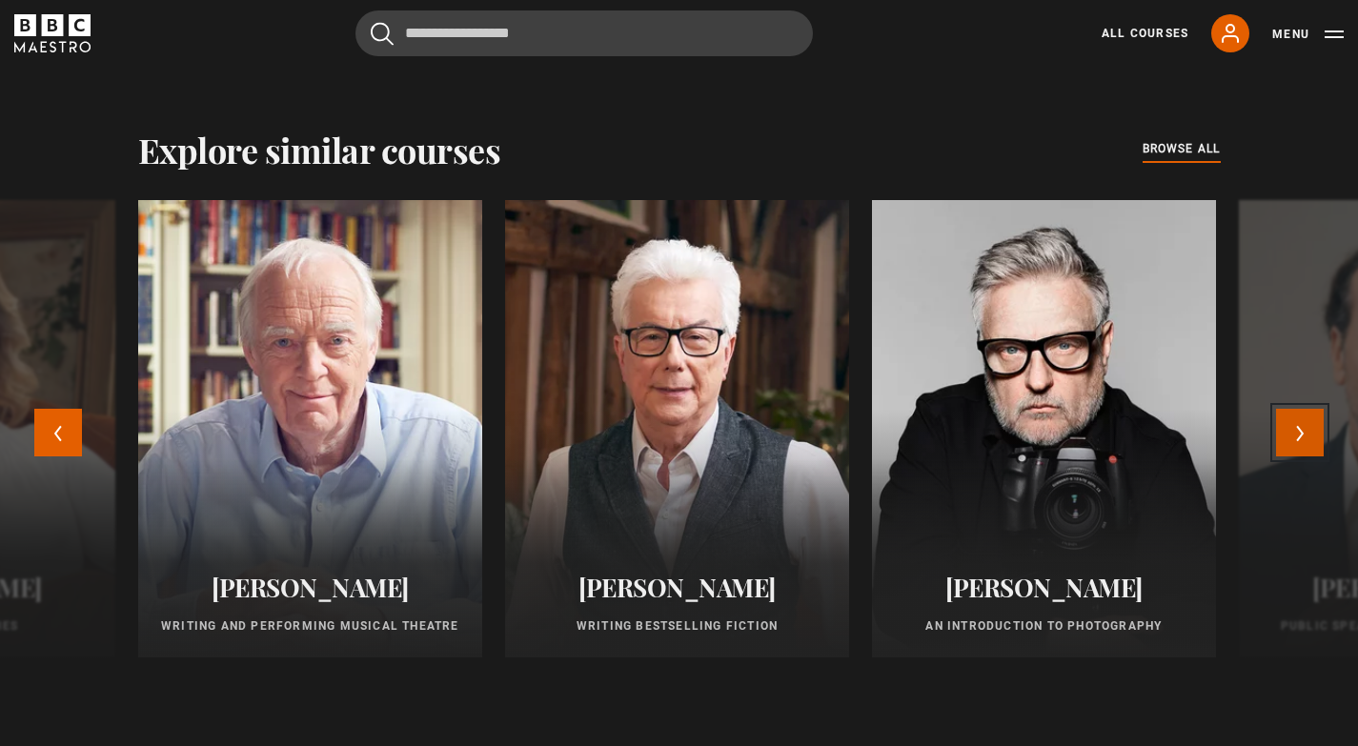
click at [1302, 427] on button "Next" at bounding box center [1300, 433] width 48 height 48
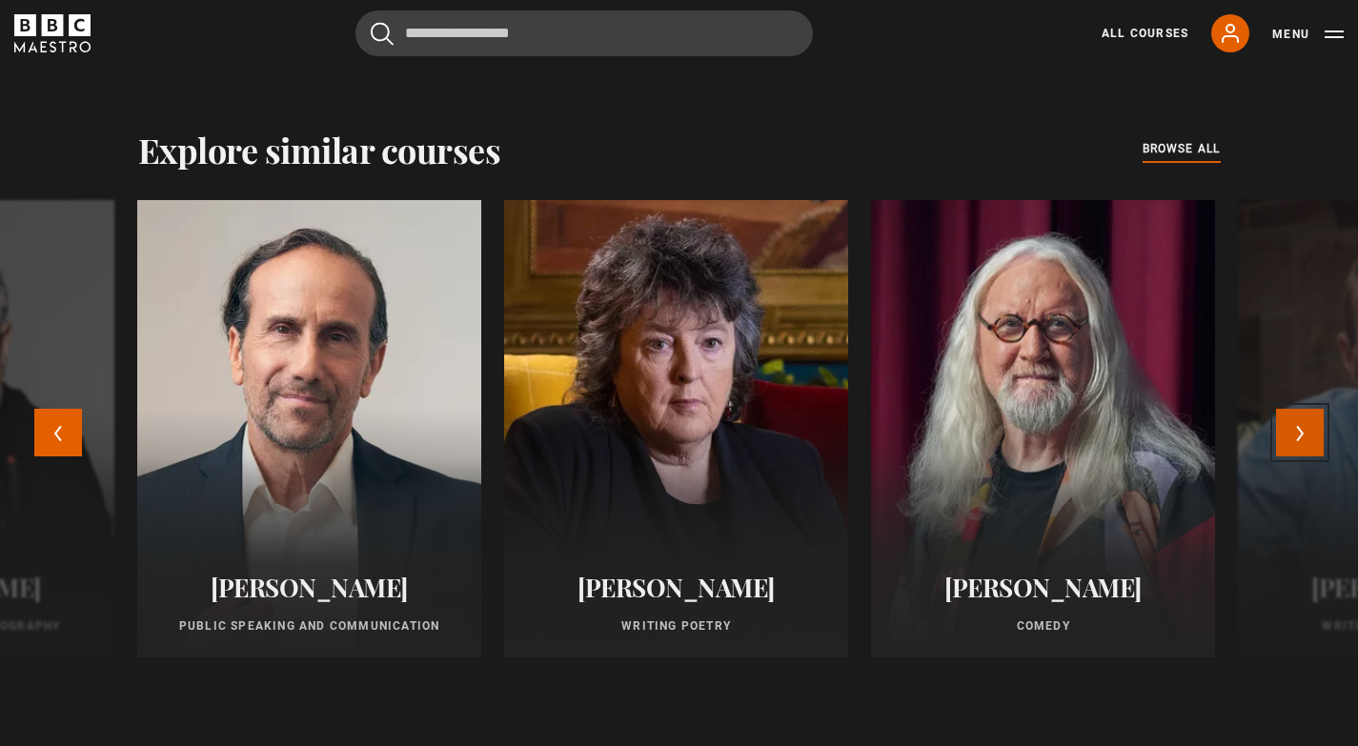
click at [1302, 427] on button "Next" at bounding box center [1300, 433] width 48 height 48
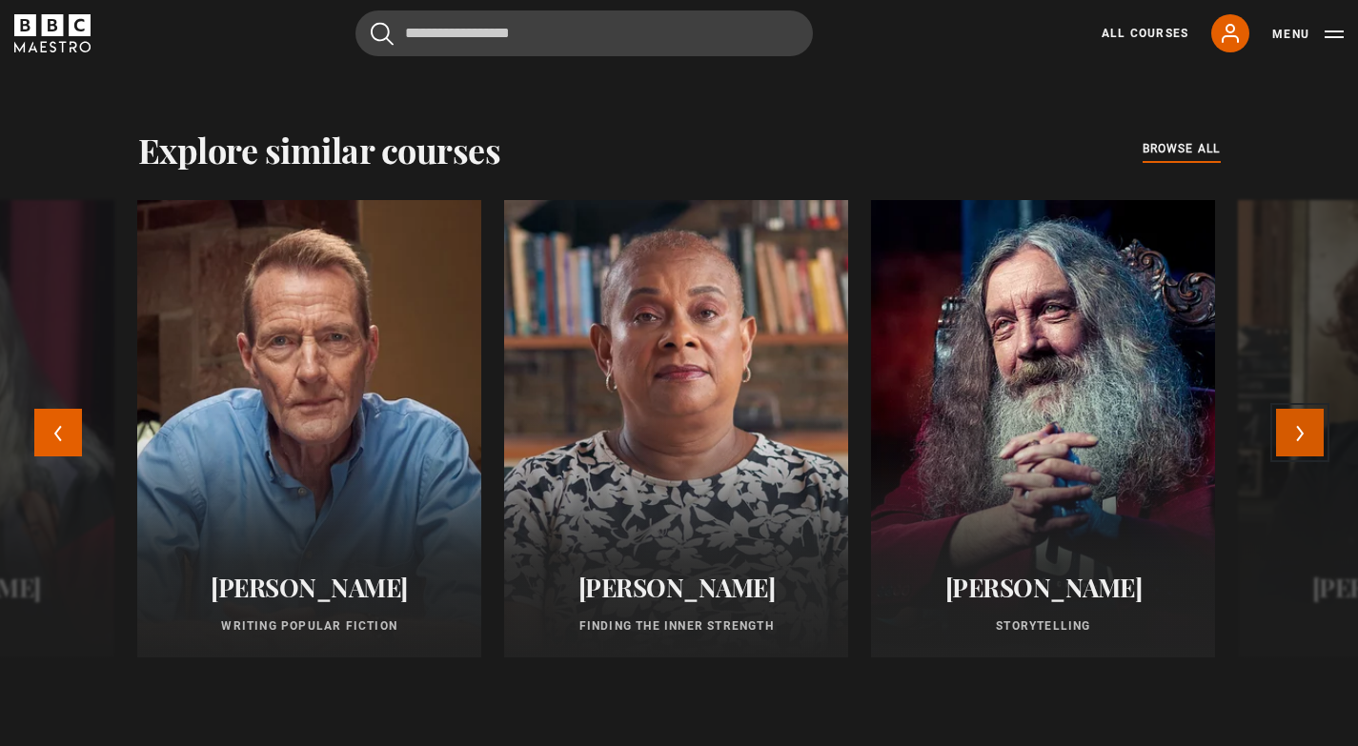
click at [1302, 427] on button "Next" at bounding box center [1300, 433] width 48 height 48
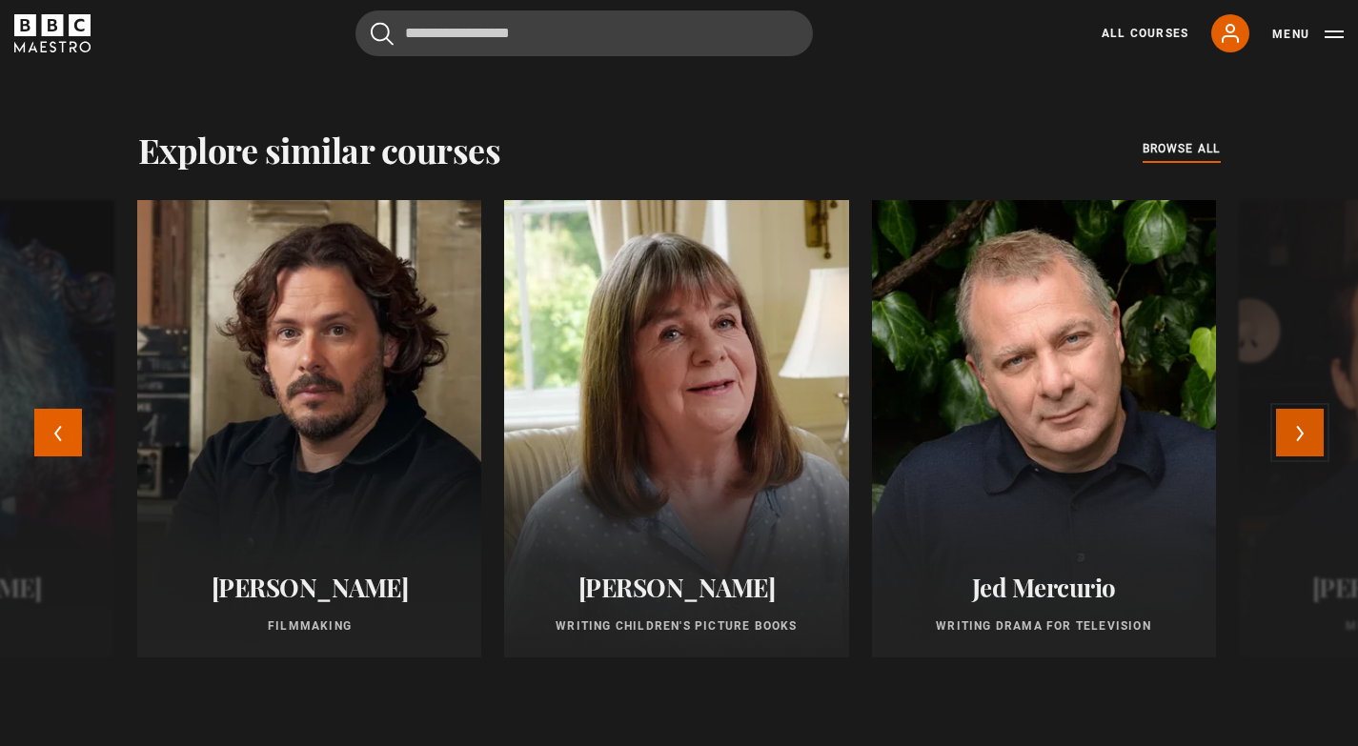
click at [1302, 427] on button "Next" at bounding box center [1300, 433] width 48 height 48
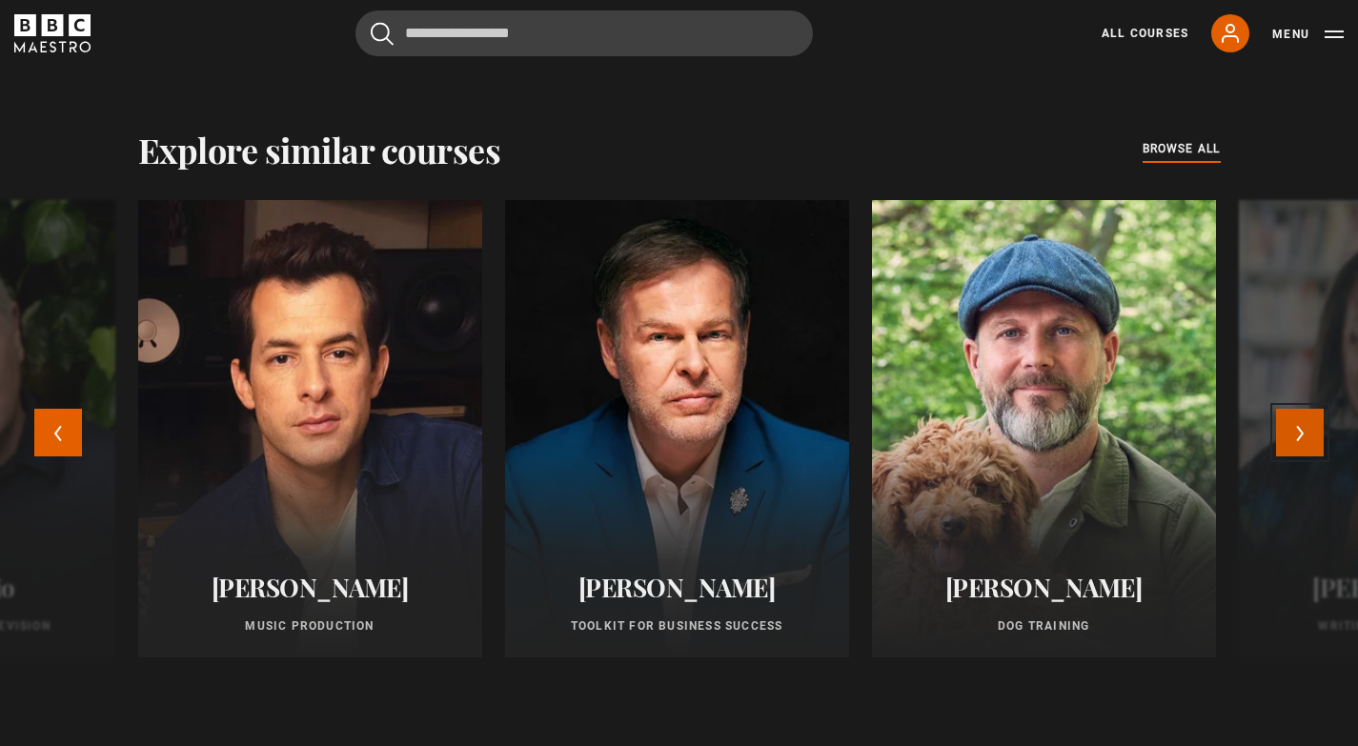
click at [1302, 427] on button "Next" at bounding box center [1300, 433] width 48 height 48
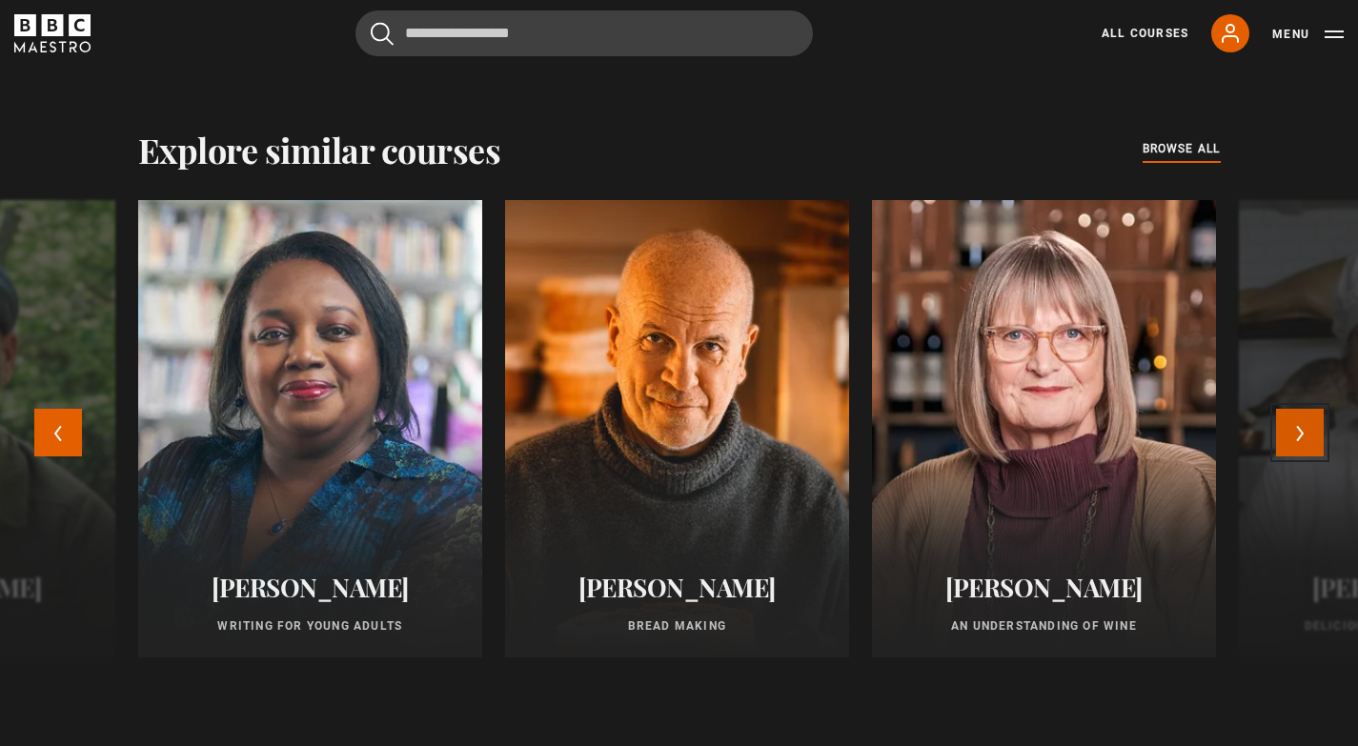
click at [1302, 427] on button "Next" at bounding box center [1300, 433] width 48 height 48
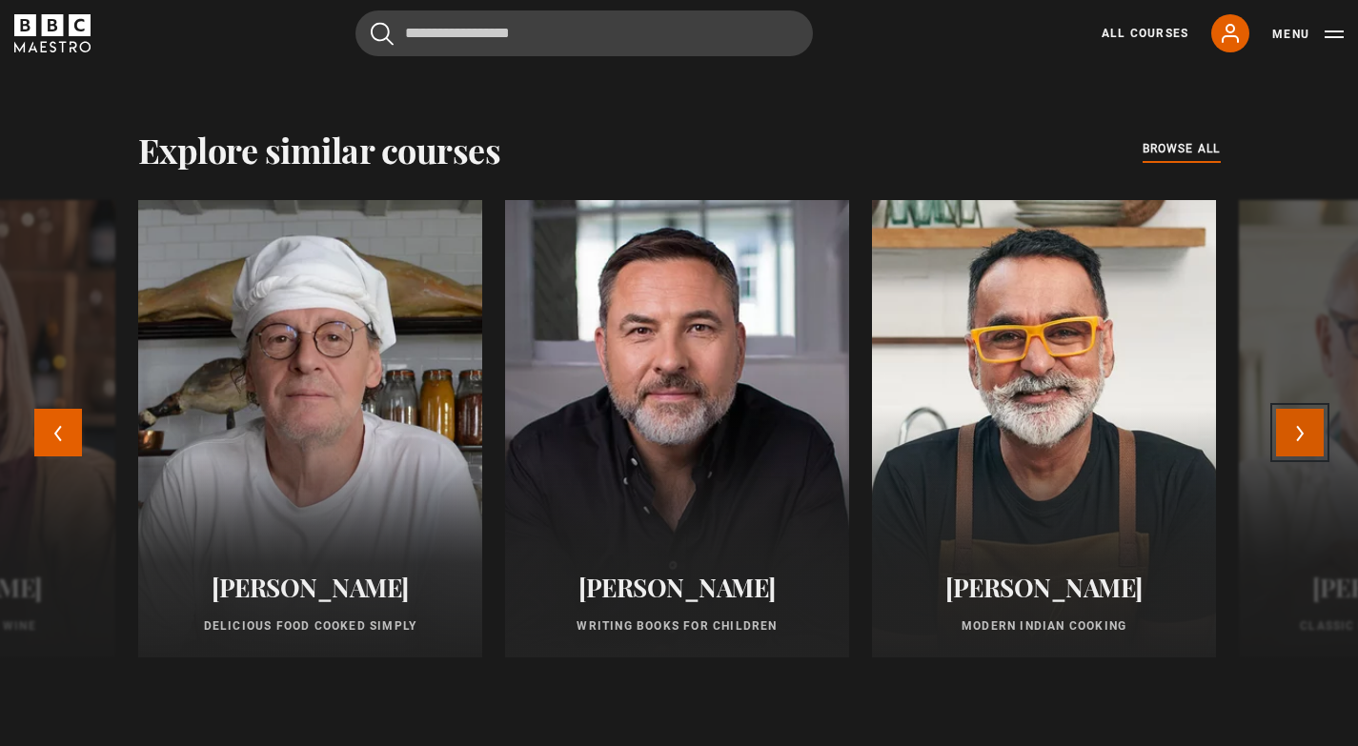
click at [1302, 427] on button "Next" at bounding box center [1300, 433] width 48 height 48
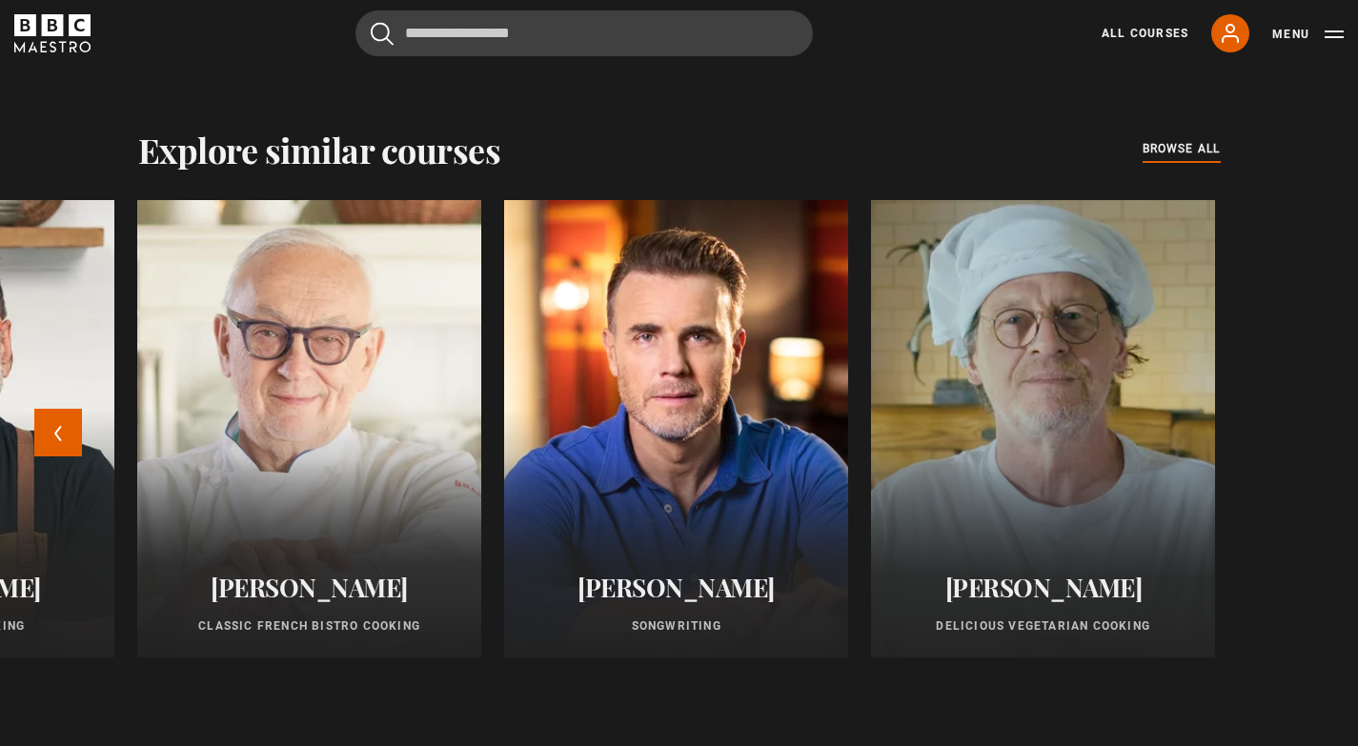
click at [1082, 517] on div at bounding box center [1043, 428] width 378 height 503
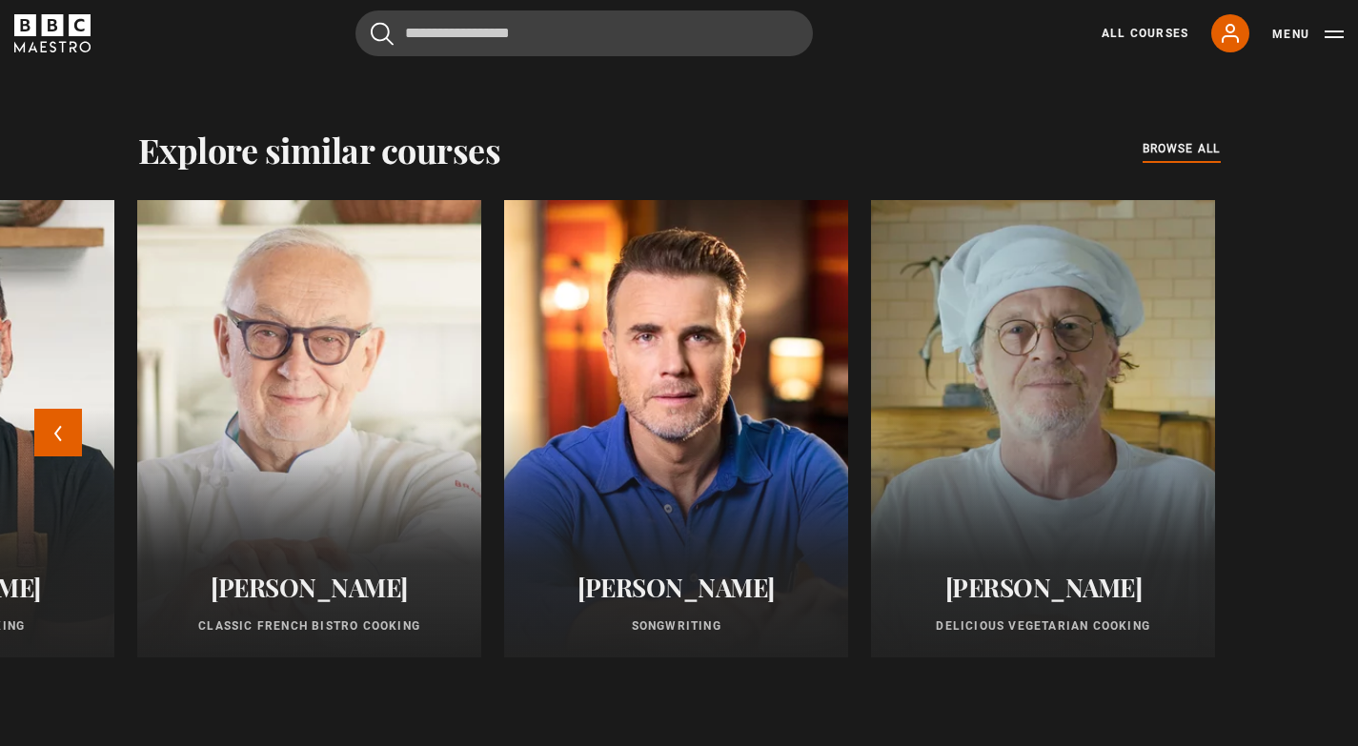
click at [1065, 586] on h2 "[PERSON_NAME]" at bounding box center [1043, 588] width 298 height 30
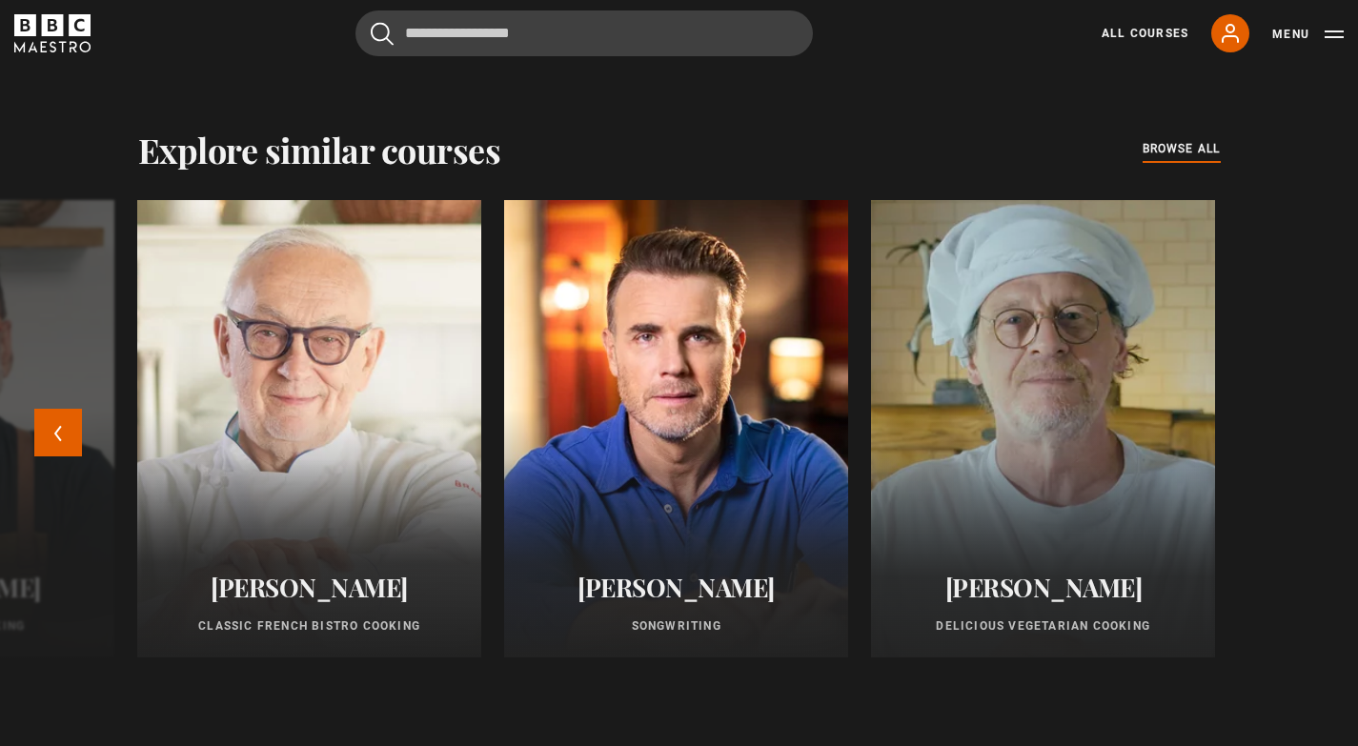
click at [1074, 492] on div at bounding box center [1043, 428] width 378 height 503
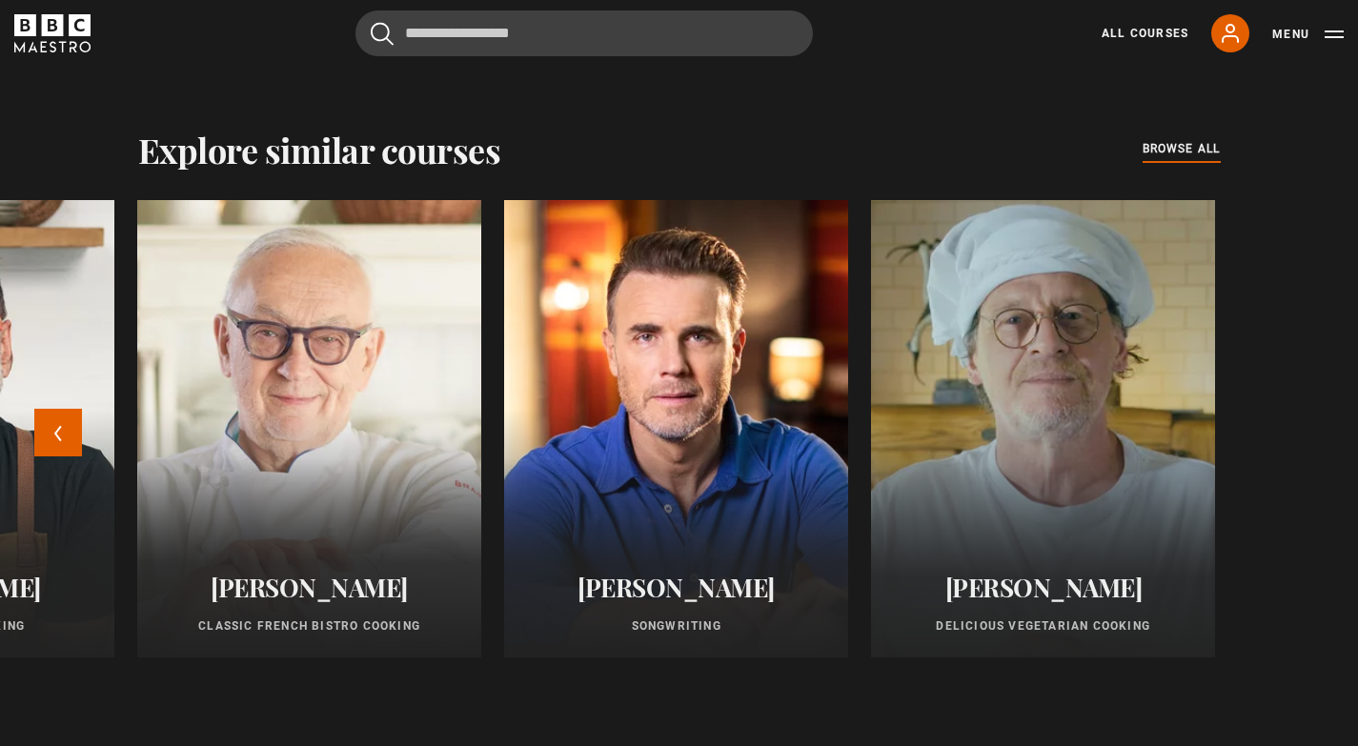
click at [1074, 492] on div at bounding box center [1043, 428] width 378 height 503
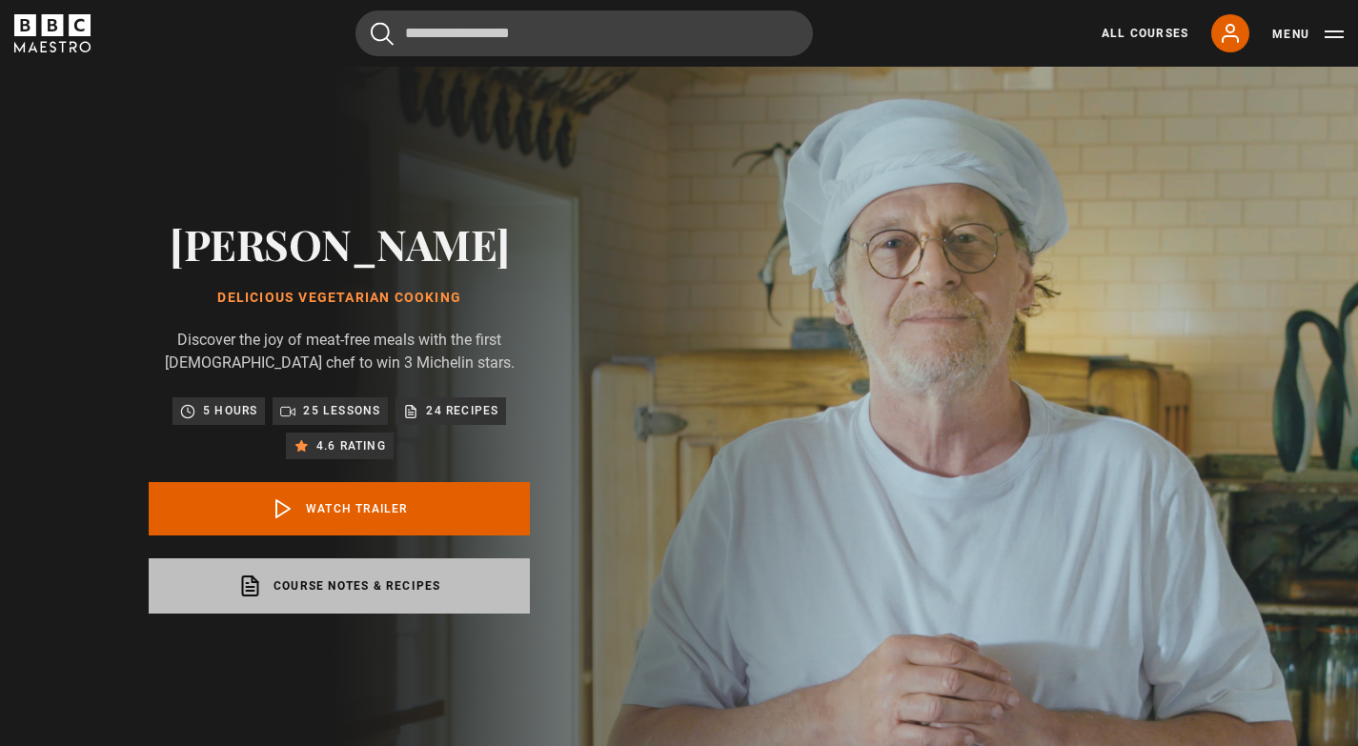
click at [441, 579] on link "Course notes & recipes opens in a new tab" at bounding box center [339, 585] width 381 height 55
